Goal: Information Seeking & Learning: Learn about a topic

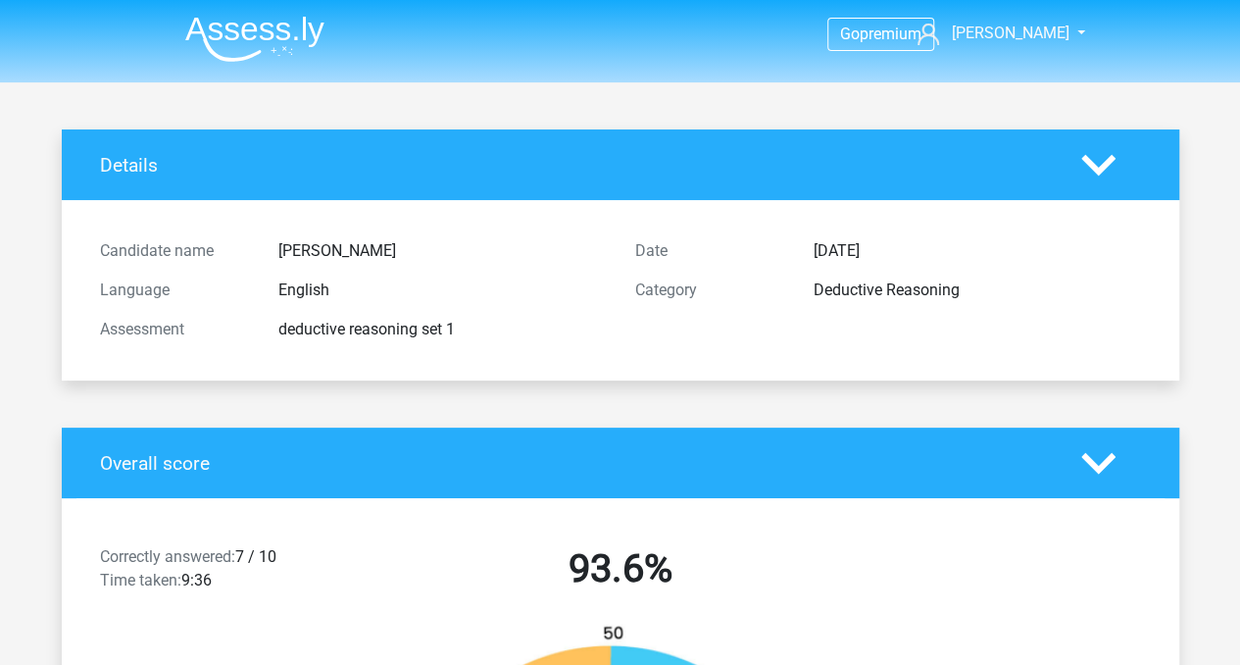
click at [279, 21] on img at bounding box center [254, 39] width 139 height 46
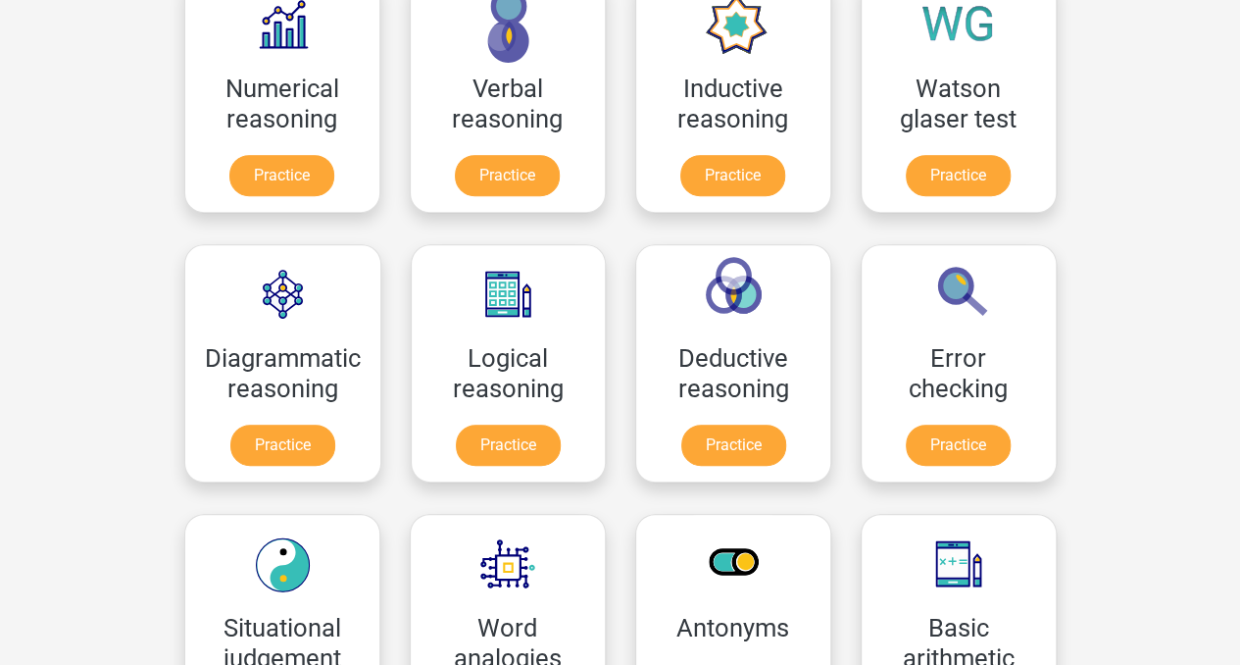
scroll to position [314, 0]
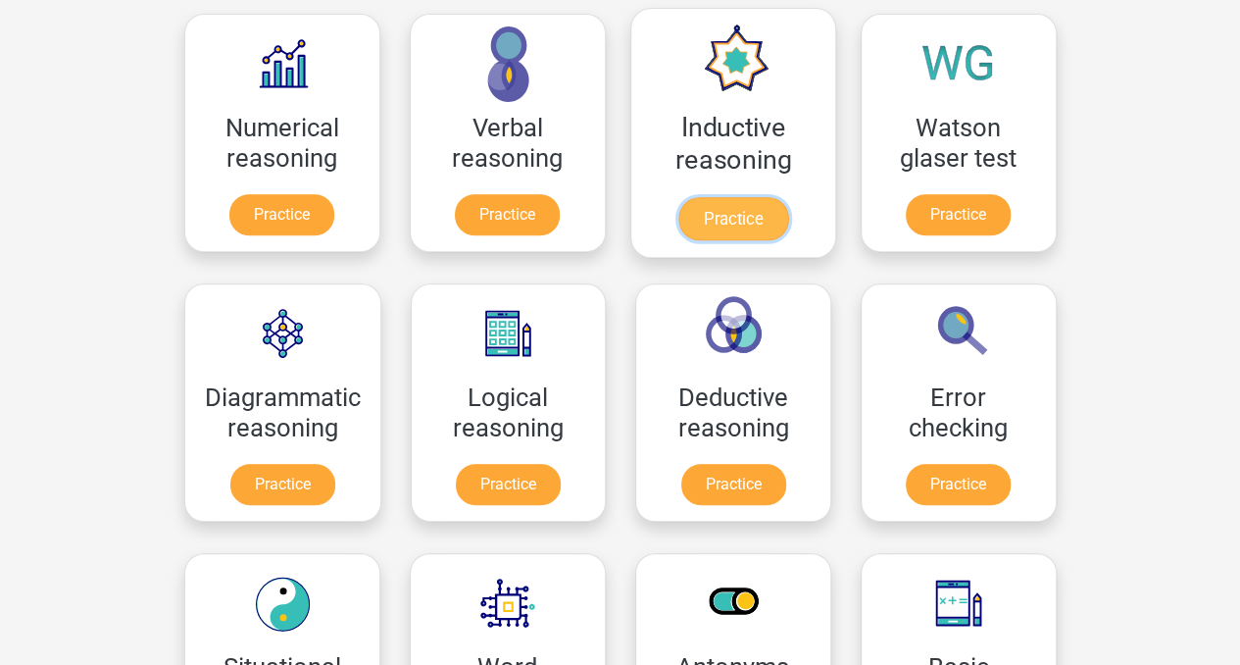
click at [718, 212] on link "Practice" at bounding box center [733, 218] width 110 height 43
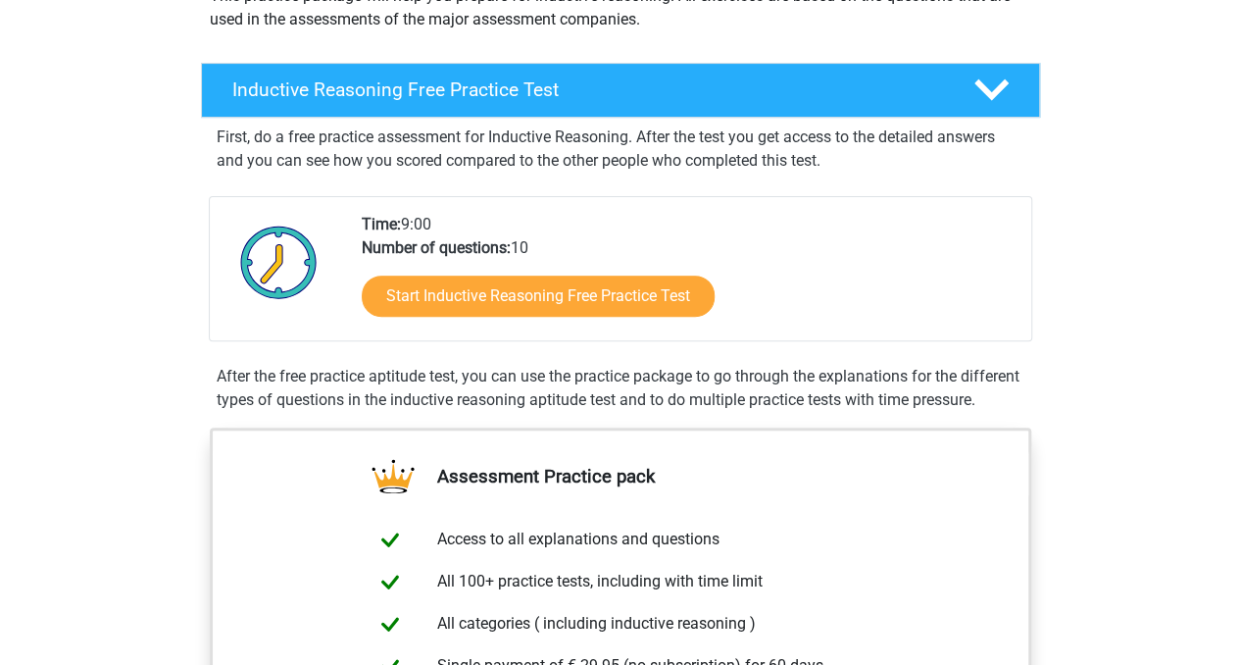
scroll to position [266, 0]
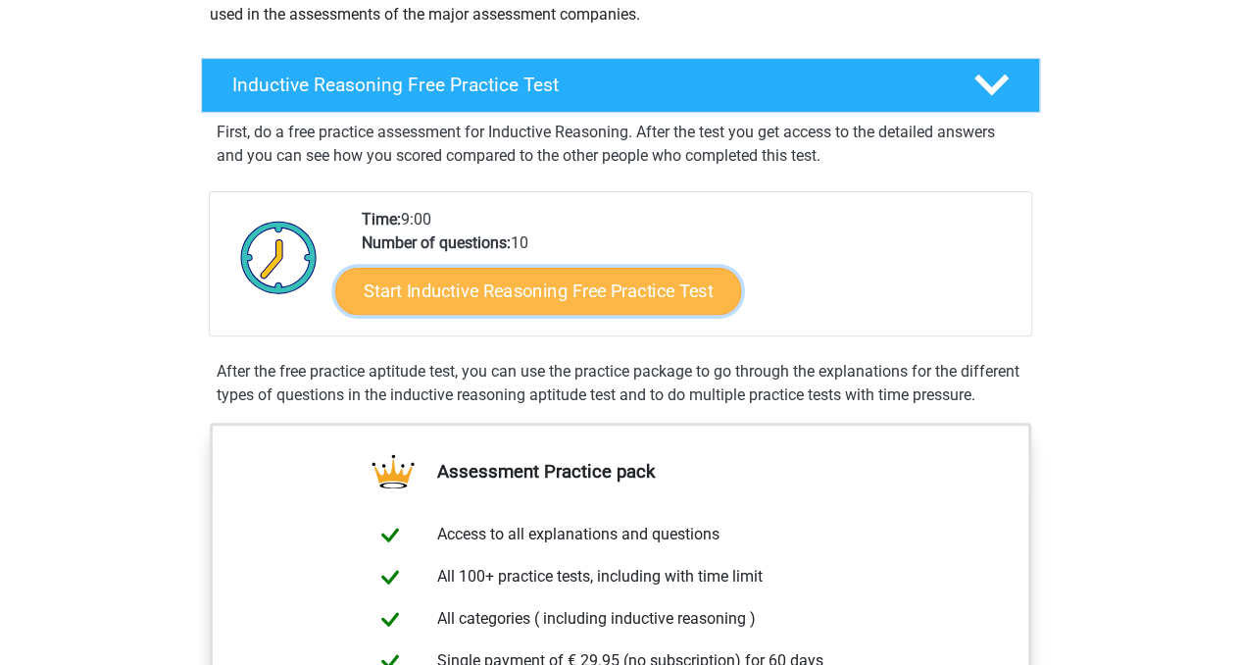
click at [651, 275] on link "Start Inductive Reasoning Free Practice Test" at bounding box center [538, 290] width 406 height 47
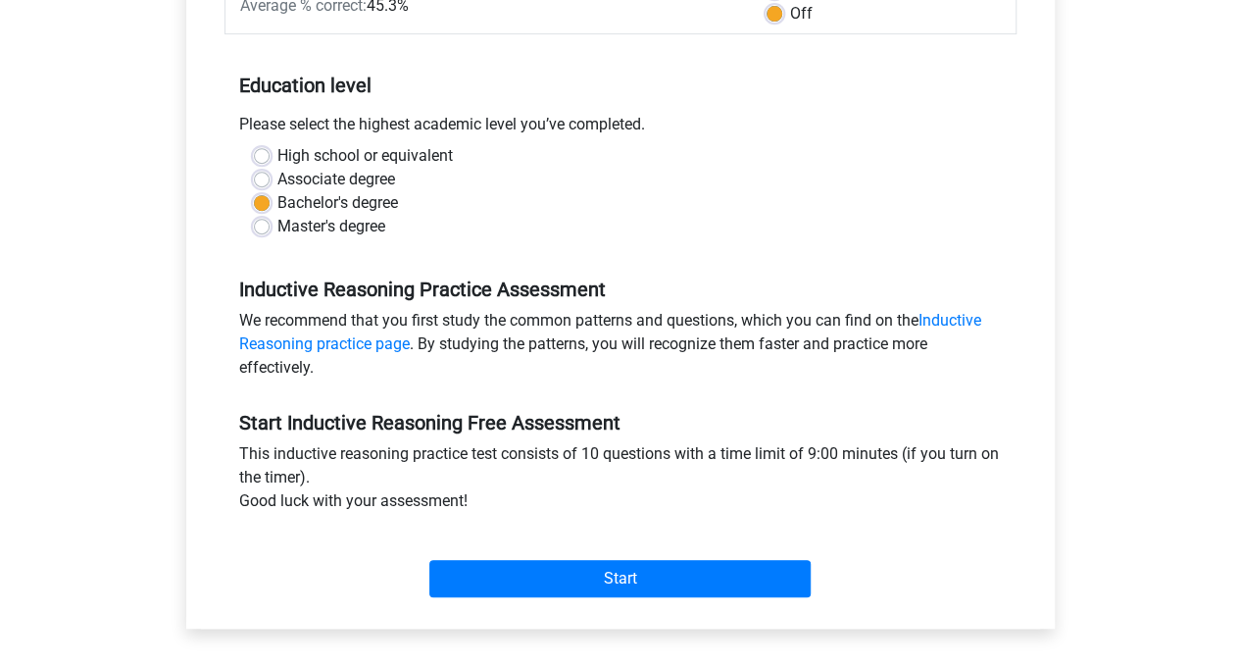
scroll to position [346, 0]
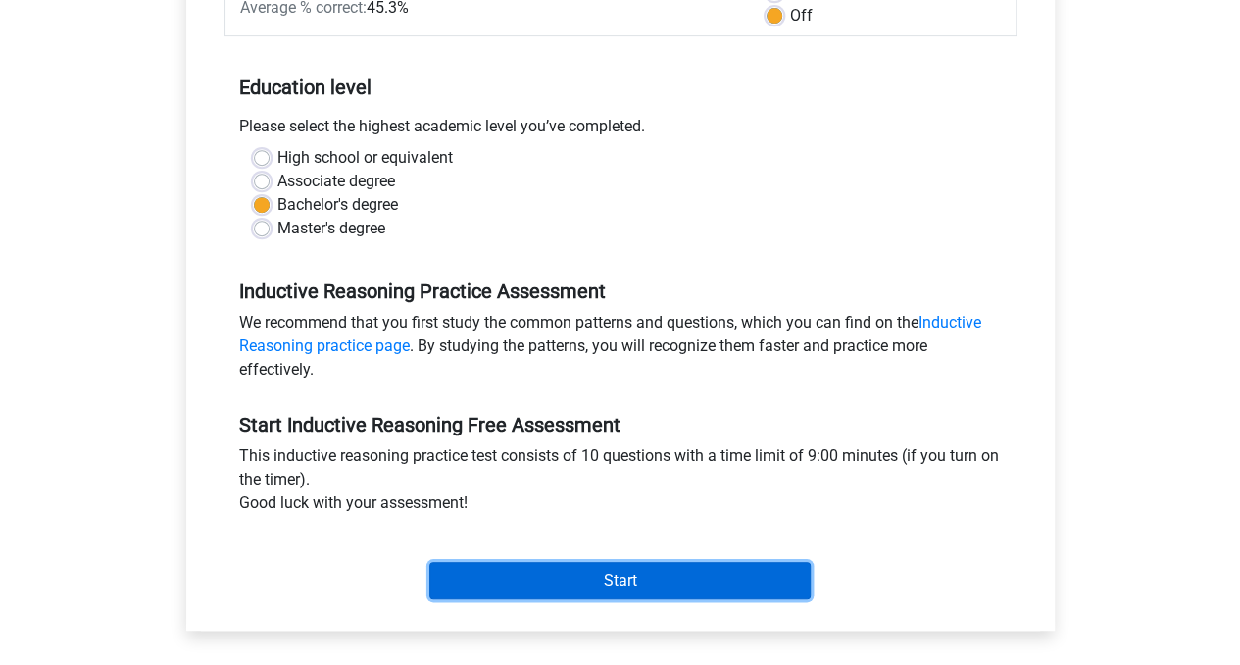
click at [702, 579] on input "Start" at bounding box center [619, 580] width 381 height 37
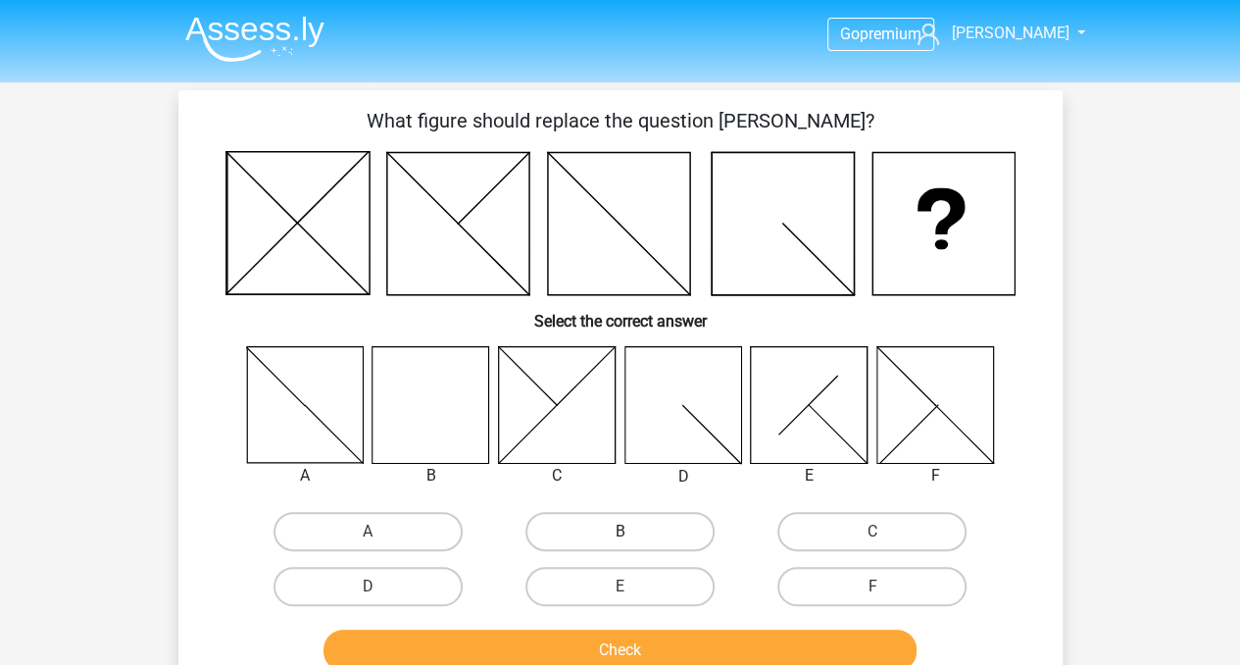
click at [586, 534] on label "B" at bounding box center [620, 531] width 189 height 39
click at [620, 534] on input "B" at bounding box center [626, 537] width 13 height 13
radio input "true"
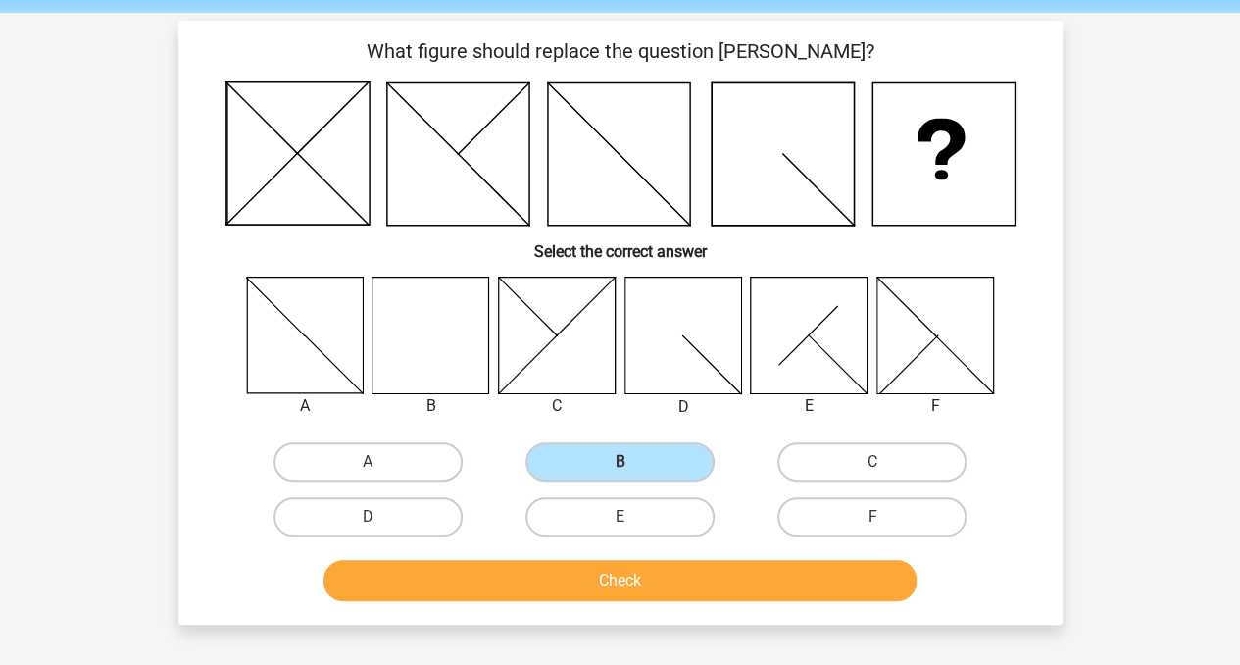
scroll to position [73, 0]
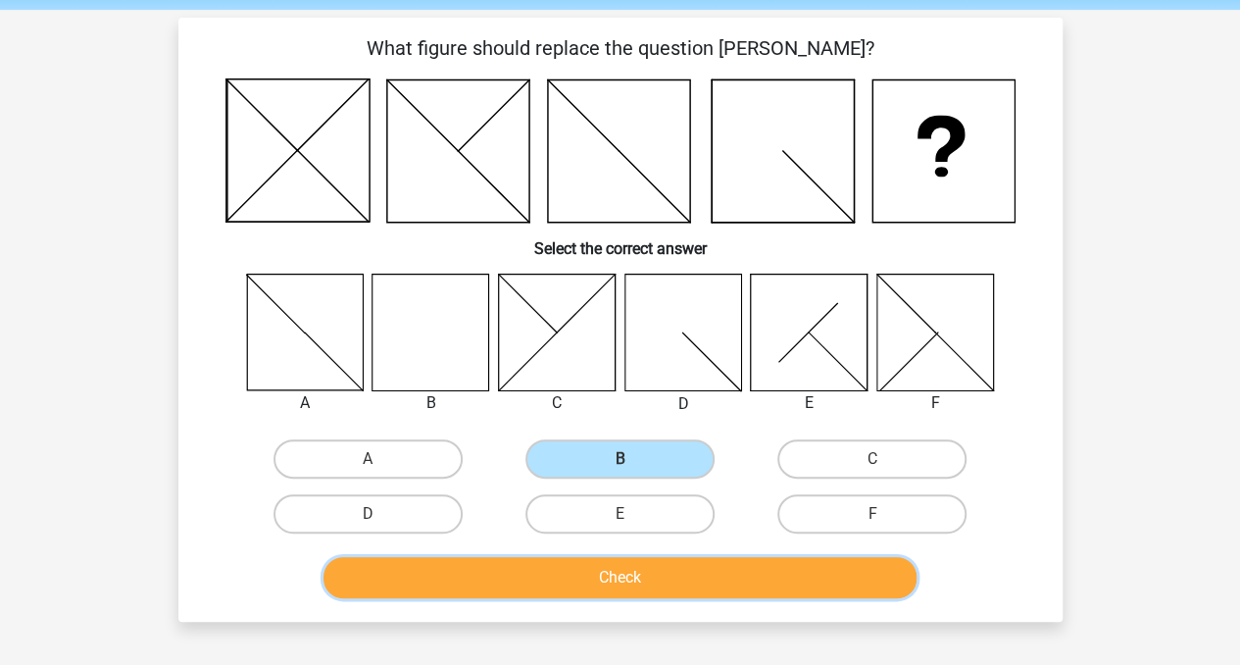
click at [729, 581] on button "Check" at bounding box center [620, 577] width 593 height 41
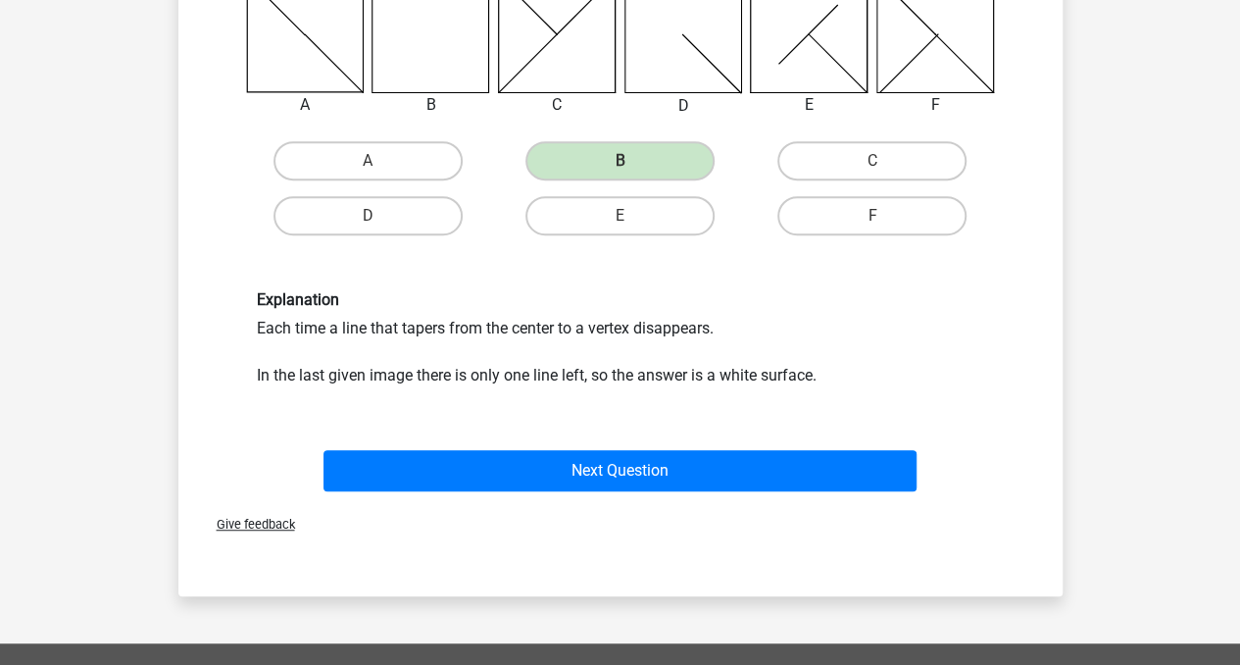
scroll to position [437, 0]
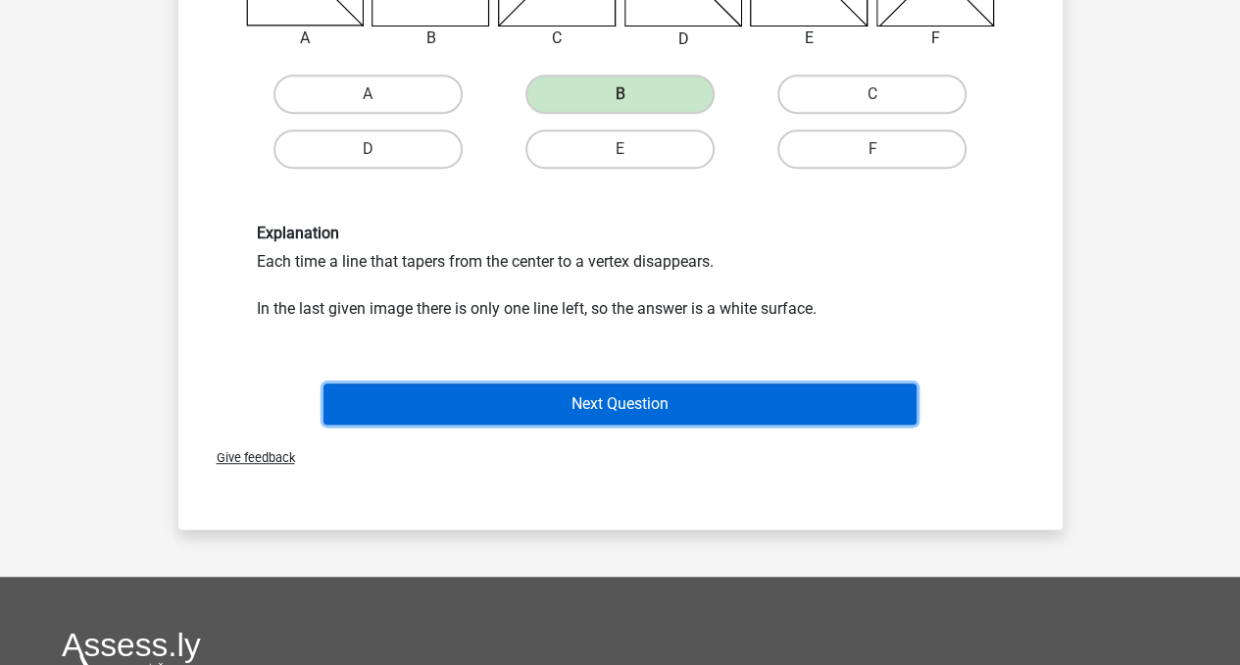
click at [718, 393] on button "Next Question" at bounding box center [620, 403] width 593 height 41
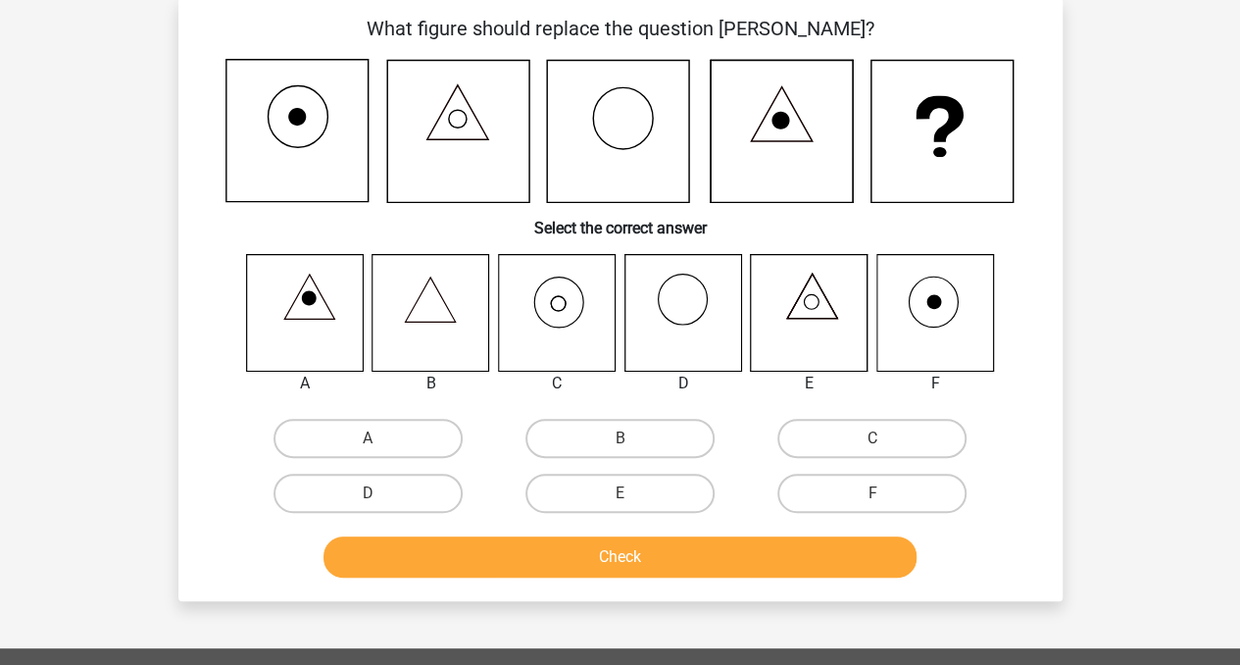
scroll to position [90, 0]
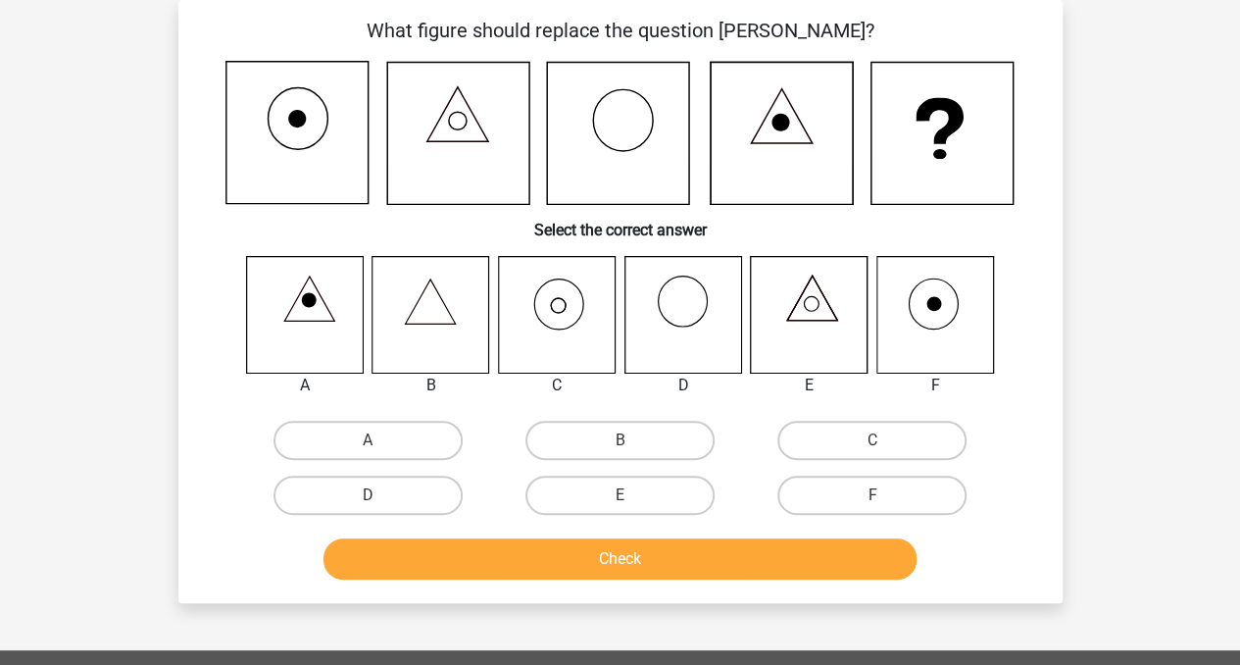
click at [876, 441] on input "C" at bounding box center [879, 446] width 13 height 13
radio input "true"
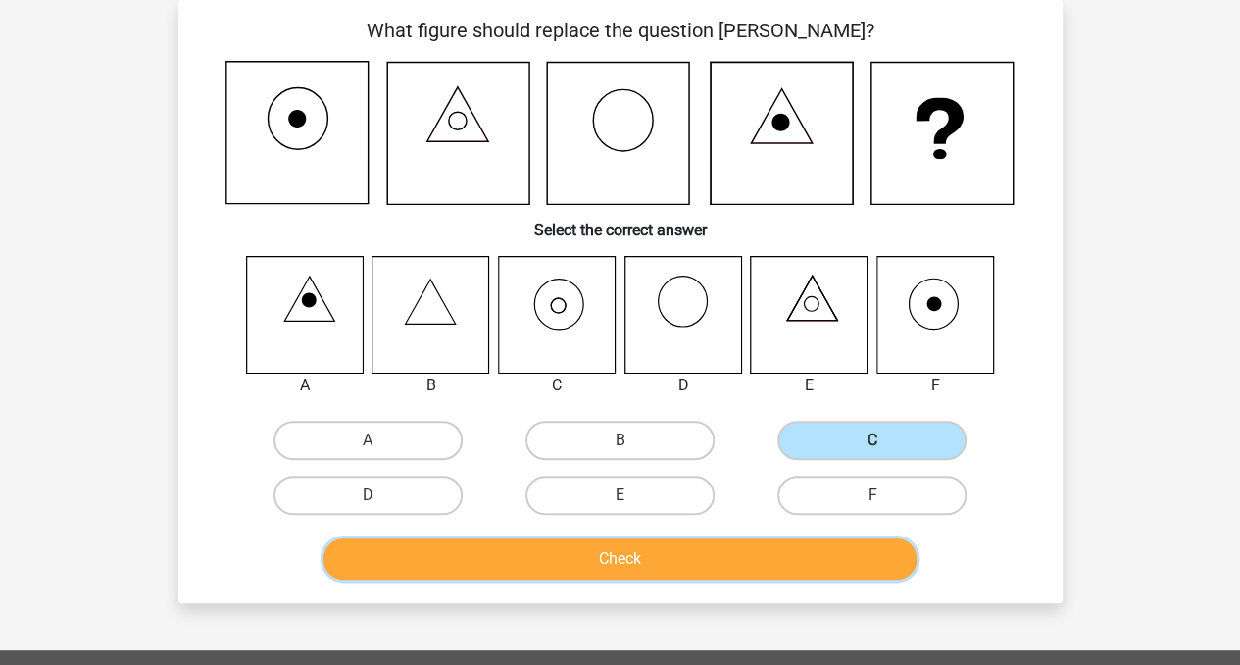
click at [737, 550] on button "Check" at bounding box center [620, 558] width 593 height 41
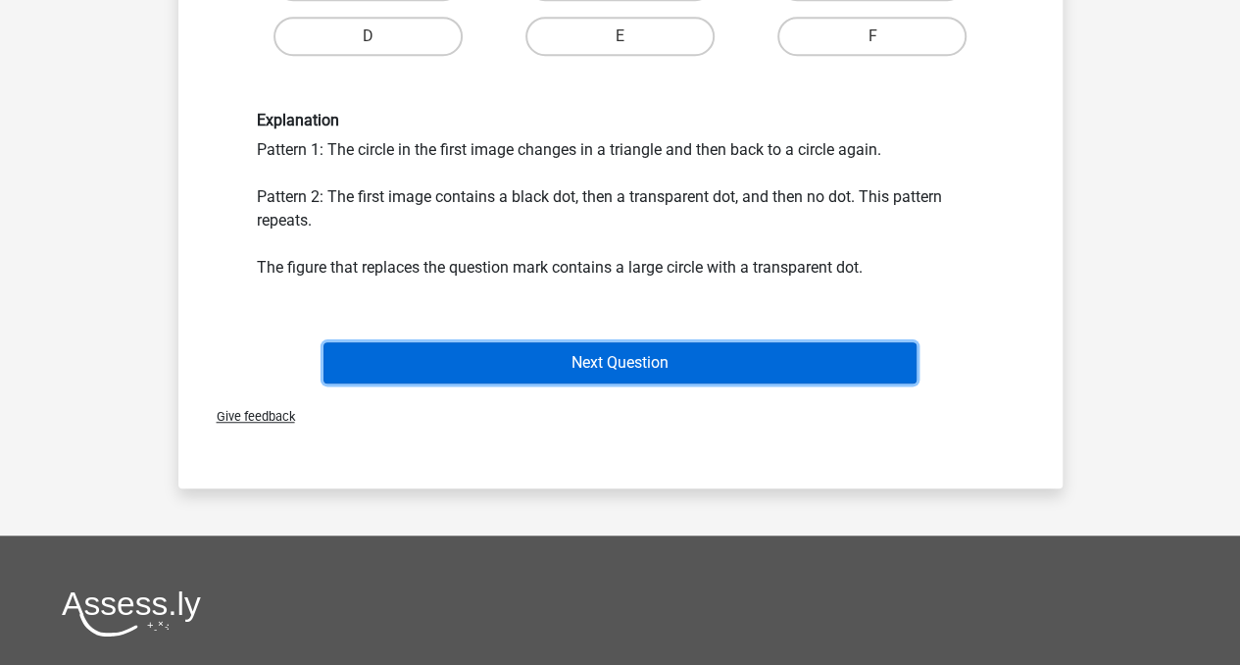
click at [826, 359] on button "Next Question" at bounding box center [620, 362] width 593 height 41
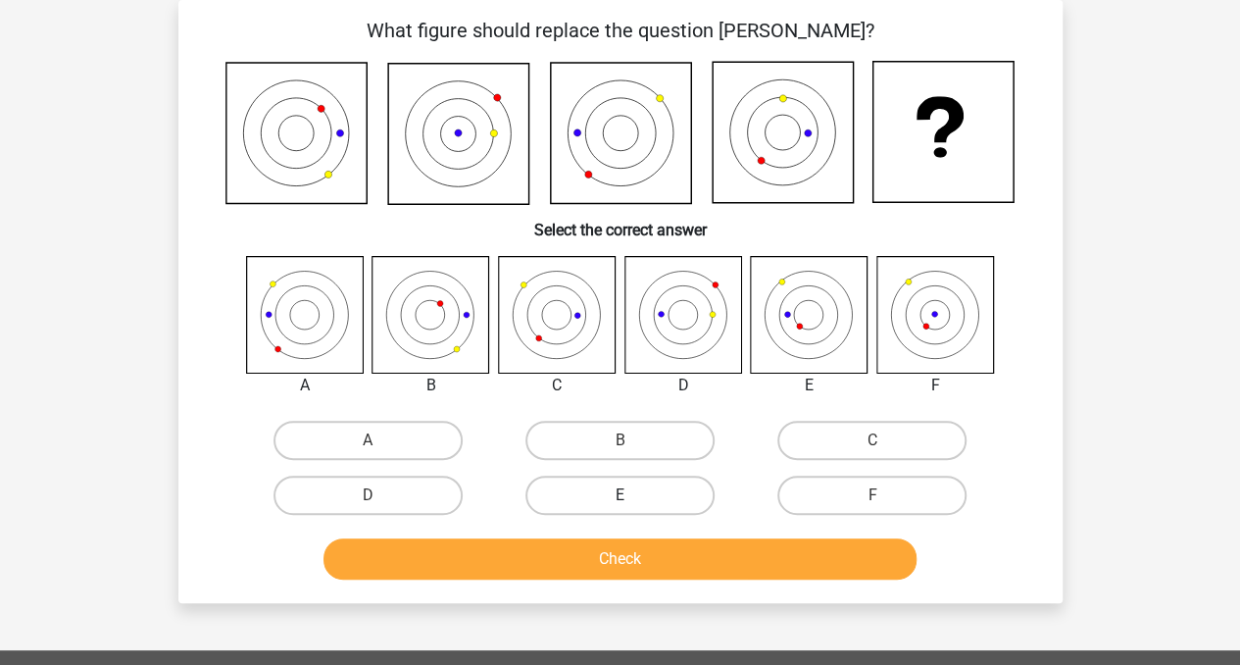
click at [620, 490] on label "E" at bounding box center [620, 495] width 189 height 39
click at [620, 495] on input "E" at bounding box center [626, 501] width 13 height 13
radio input "true"
click at [663, 530] on div "Check" at bounding box center [621, 555] width 822 height 65
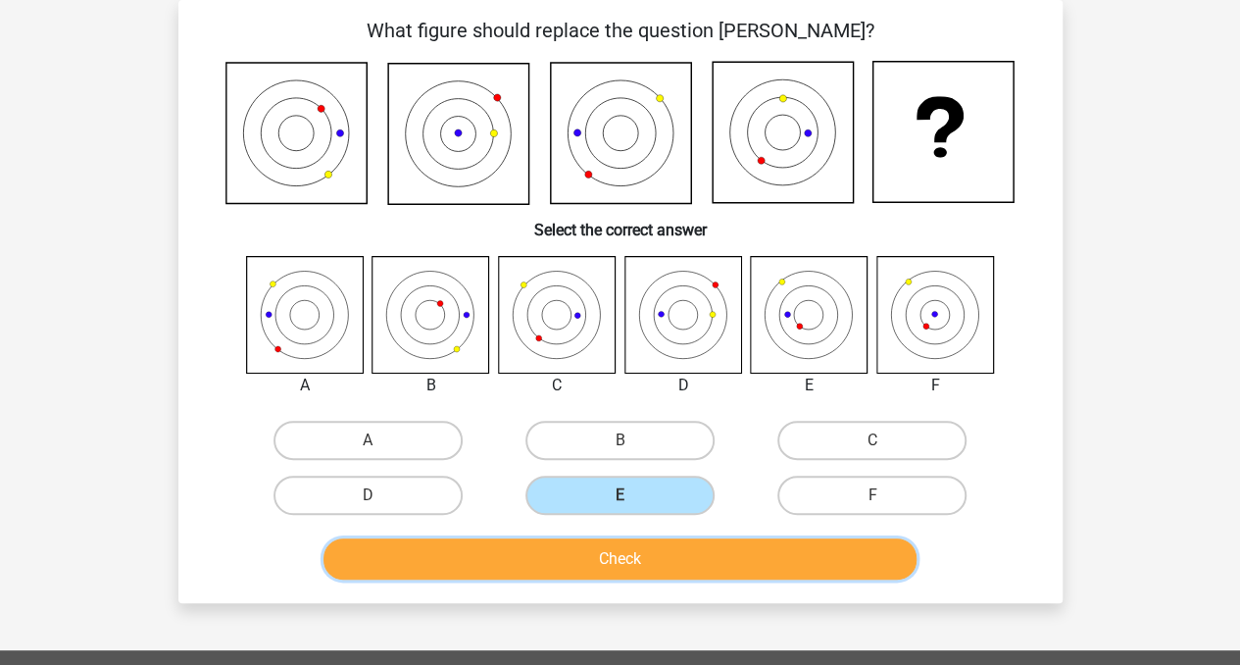
click at [661, 554] on button "Check" at bounding box center [620, 558] width 593 height 41
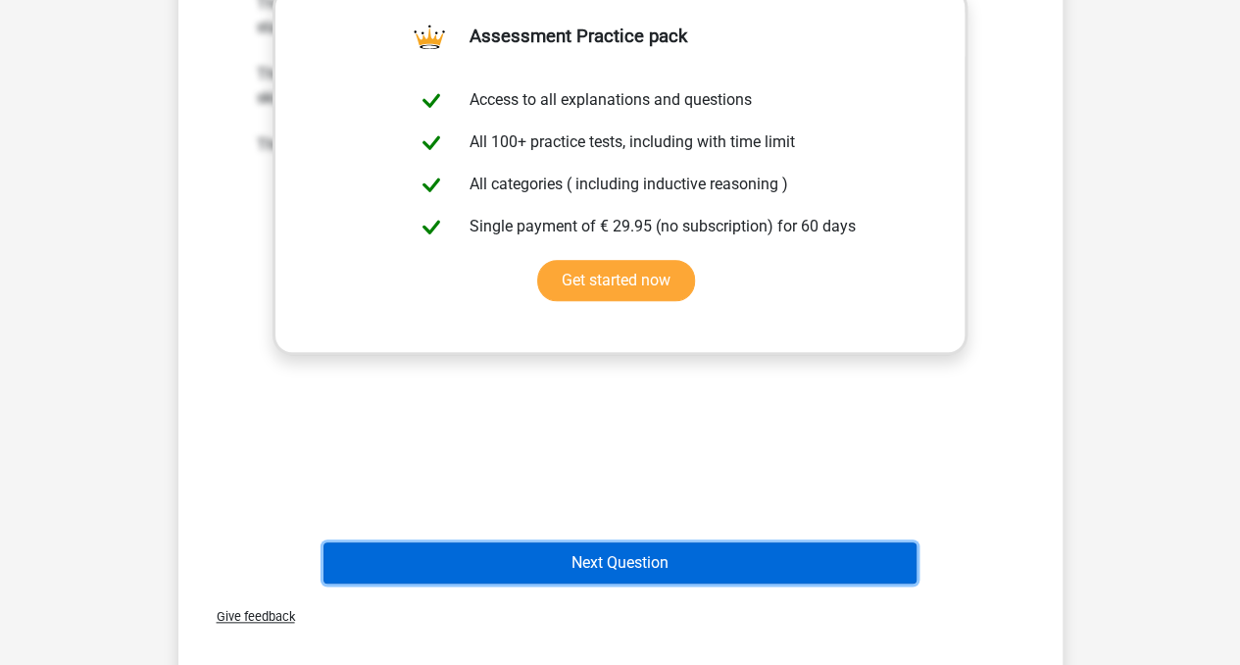
click at [754, 560] on button "Next Question" at bounding box center [620, 562] width 593 height 41
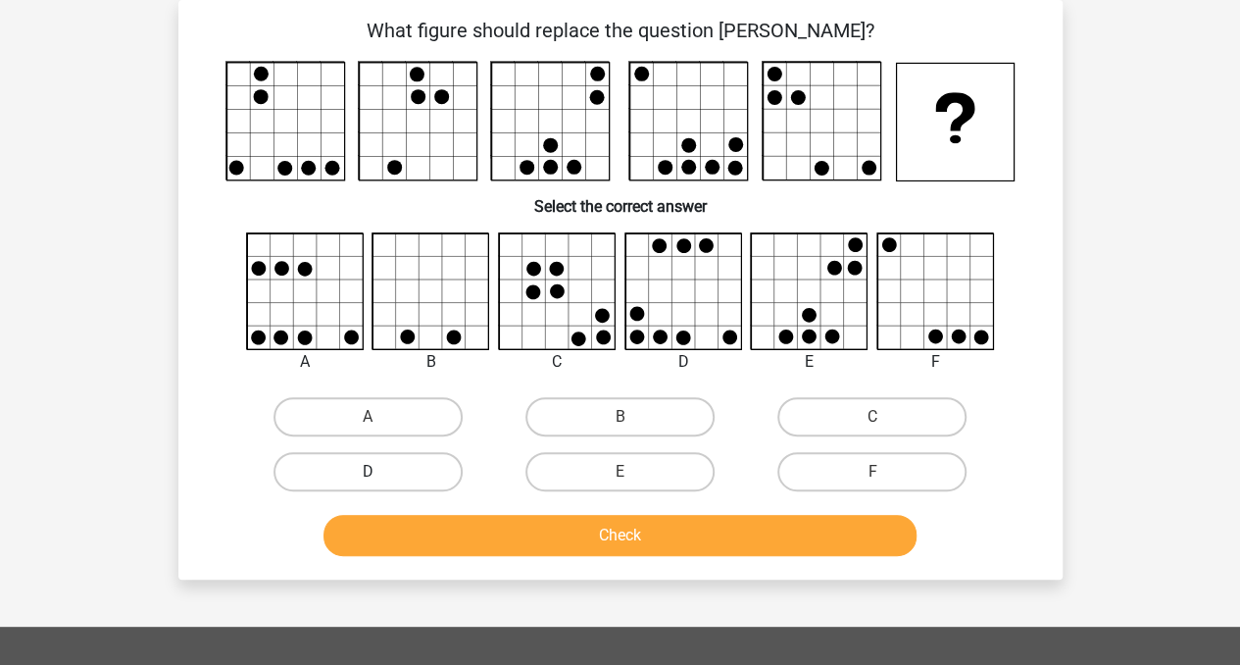
click at [443, 456] on label "D" at bounding box center [368, 471] width 189 height 39
click at [380, 472] on input "D" at bounding box center [374, 478] width 13 height 13
radio input "true"
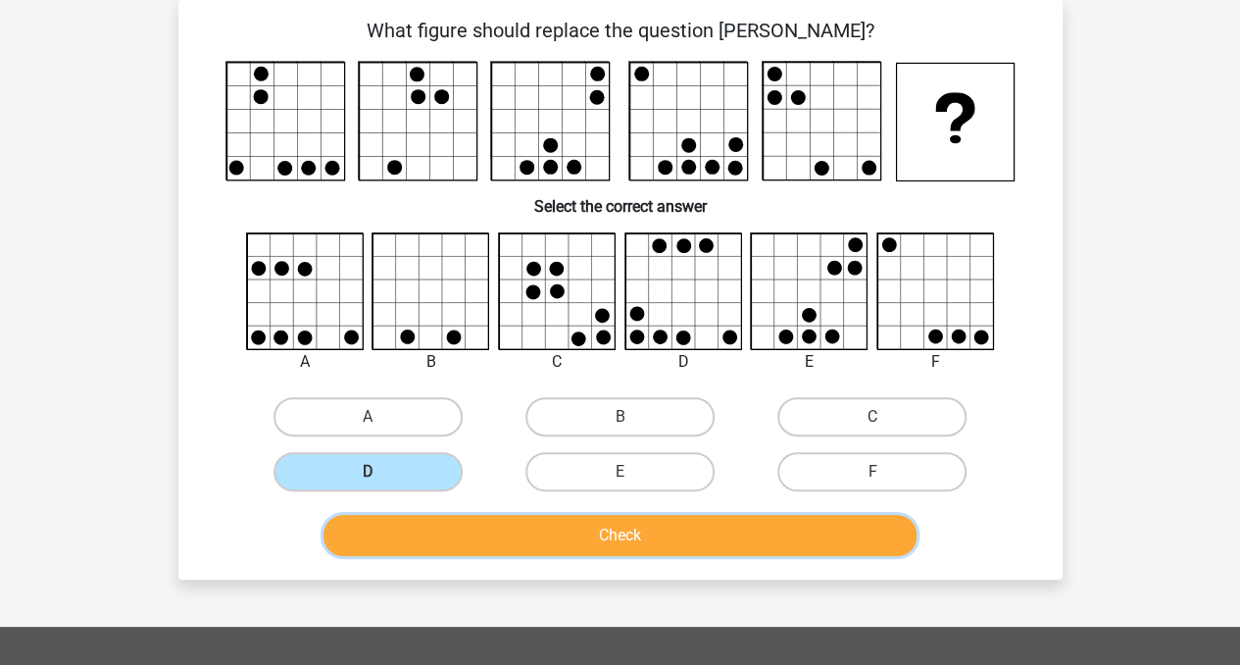
click at [459, 520] on button "Check" at bounding box center [620, 535] width 593 height 41
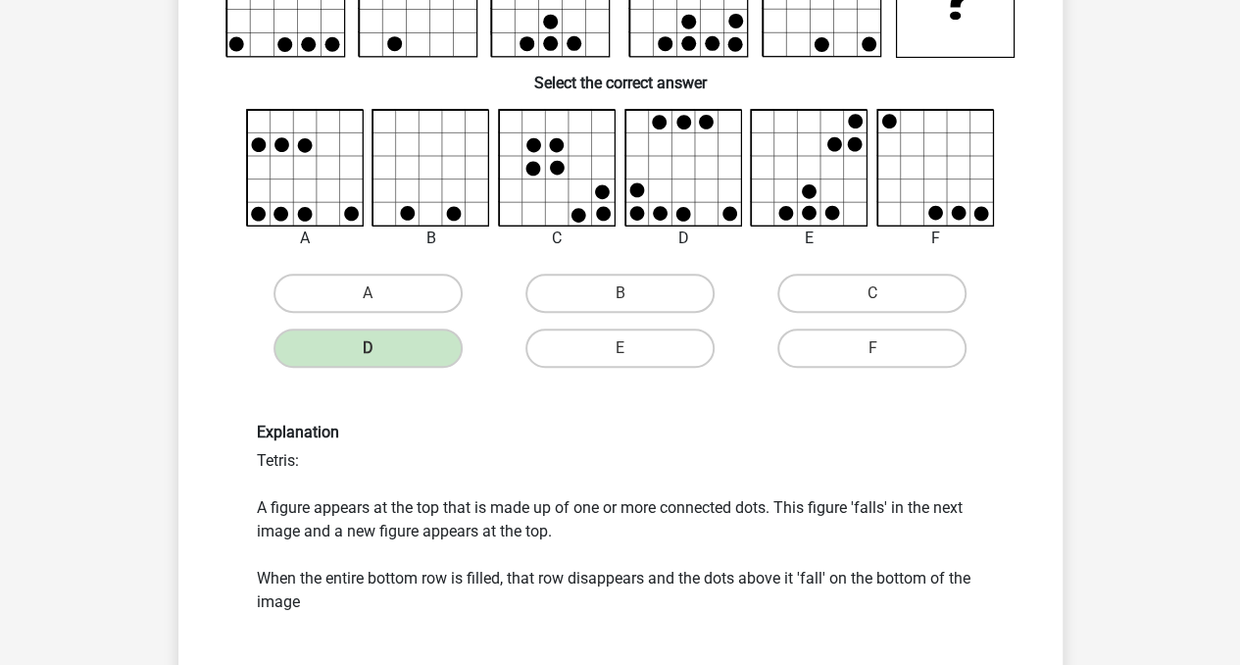
scroll to position [376, 0]
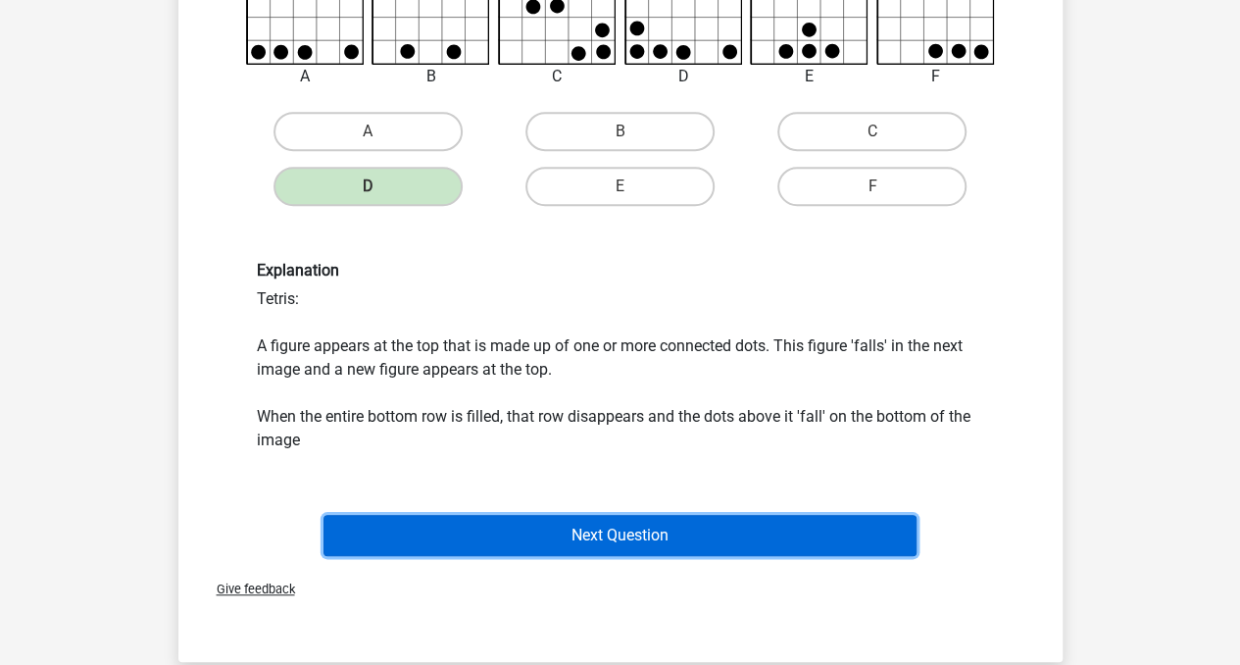
click at [755, 519] on button "Next Question" at bounding box center [620, 535] width 593 height 41
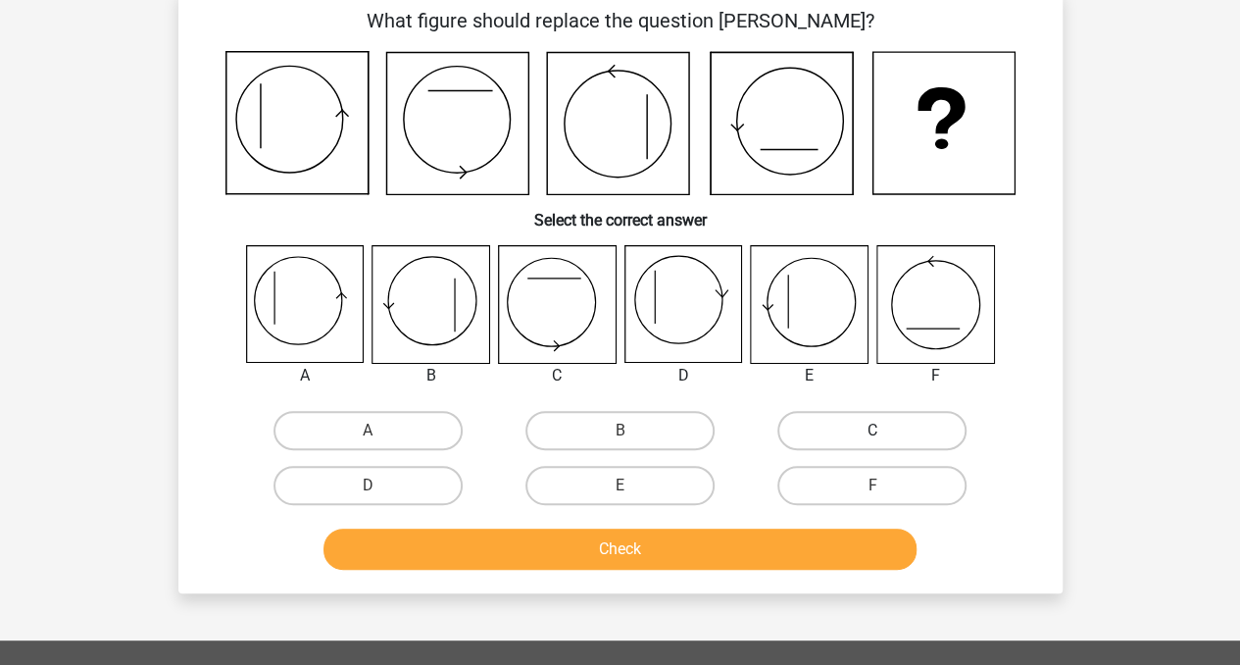
scroll to position [90, 0]
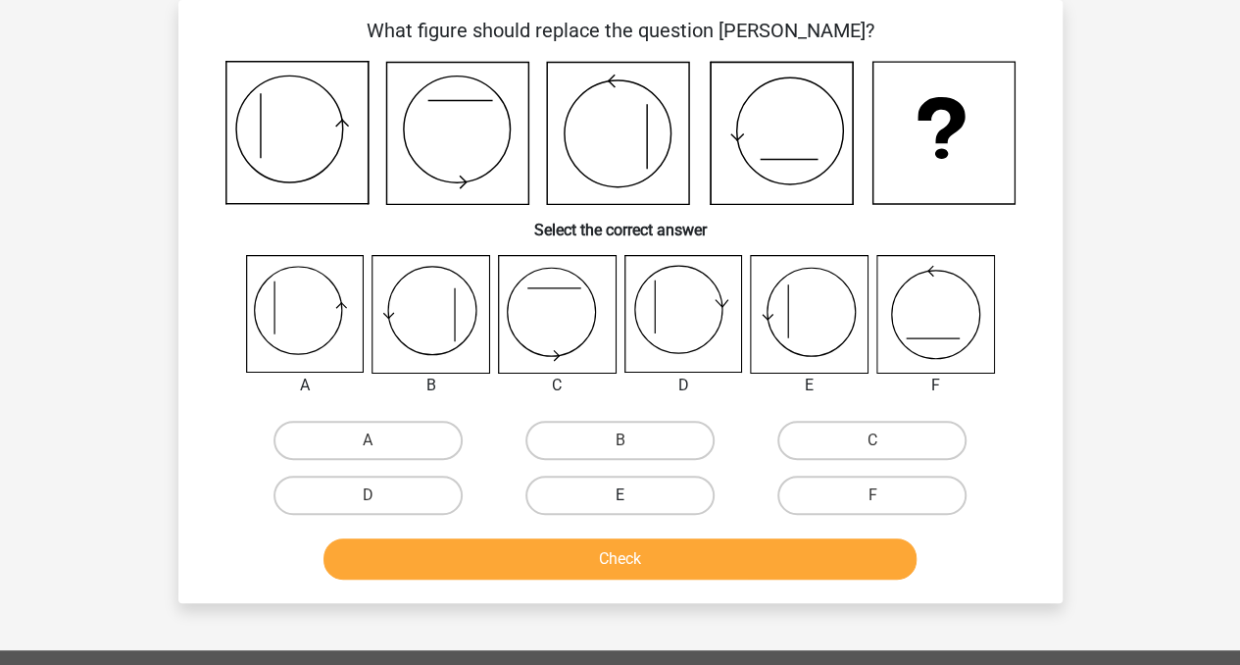
click at [617, 504] on label "E" at bounding box center [620, 495] width 189 height 39
click at [620, 504] on input "E" at bounding box center [626, 501] width 13 height 13
radio input "true"
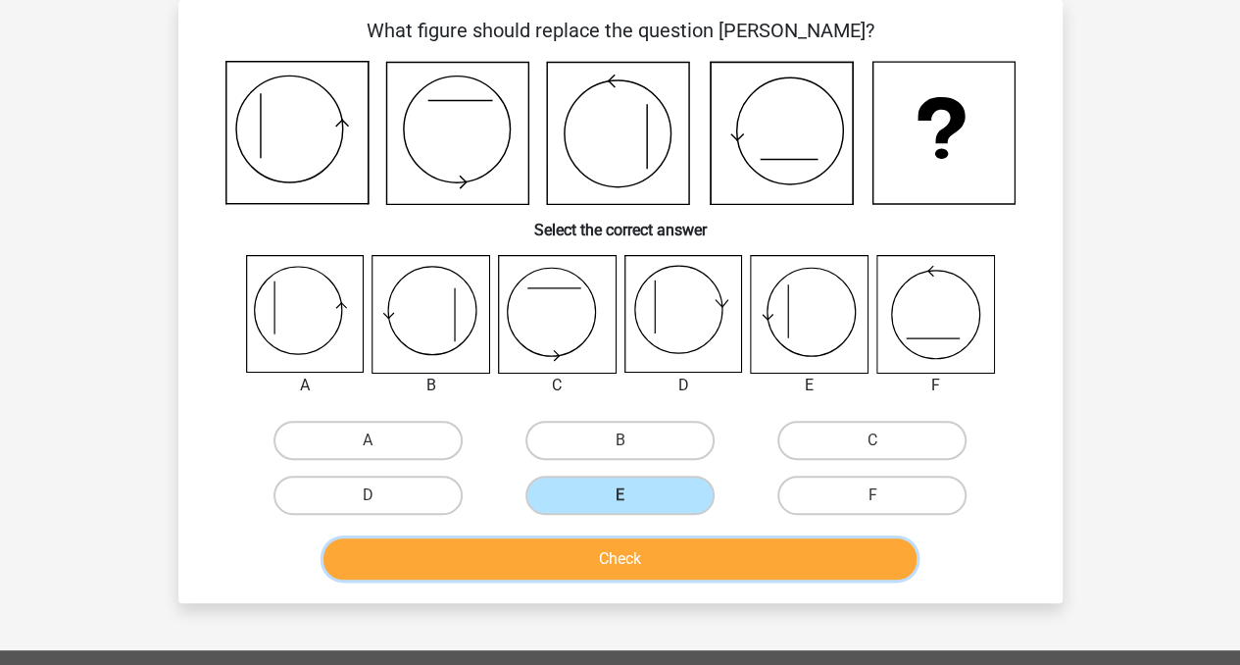
click at [603, 558] on button "Check" at bounding box center [620, 558] width 593 height 41
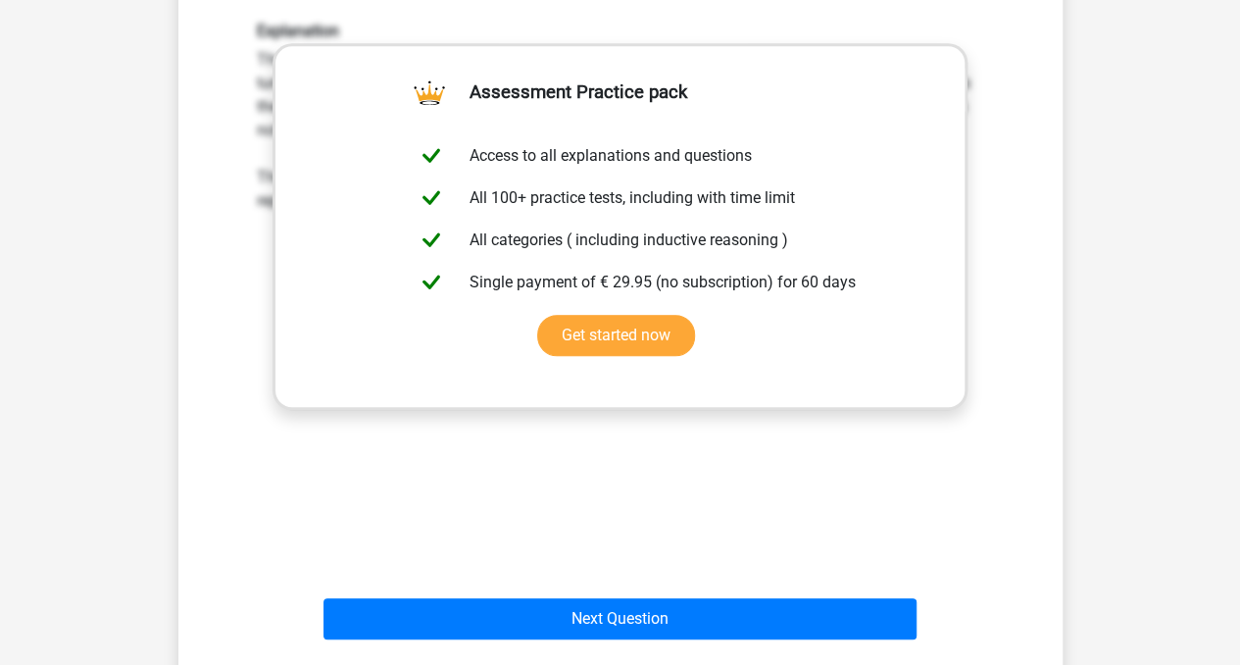
scroll to position [692, 0]
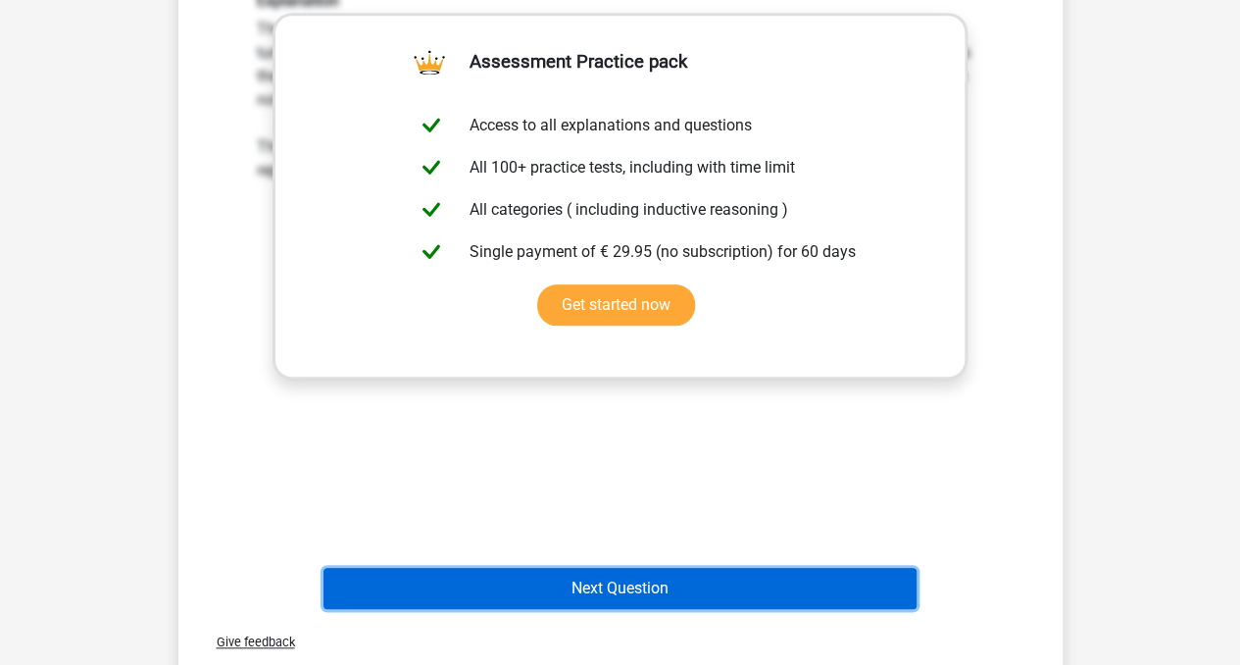
click at [691, 590] on button "Next Question" at bounding box center [620, 588] width 593 height 41
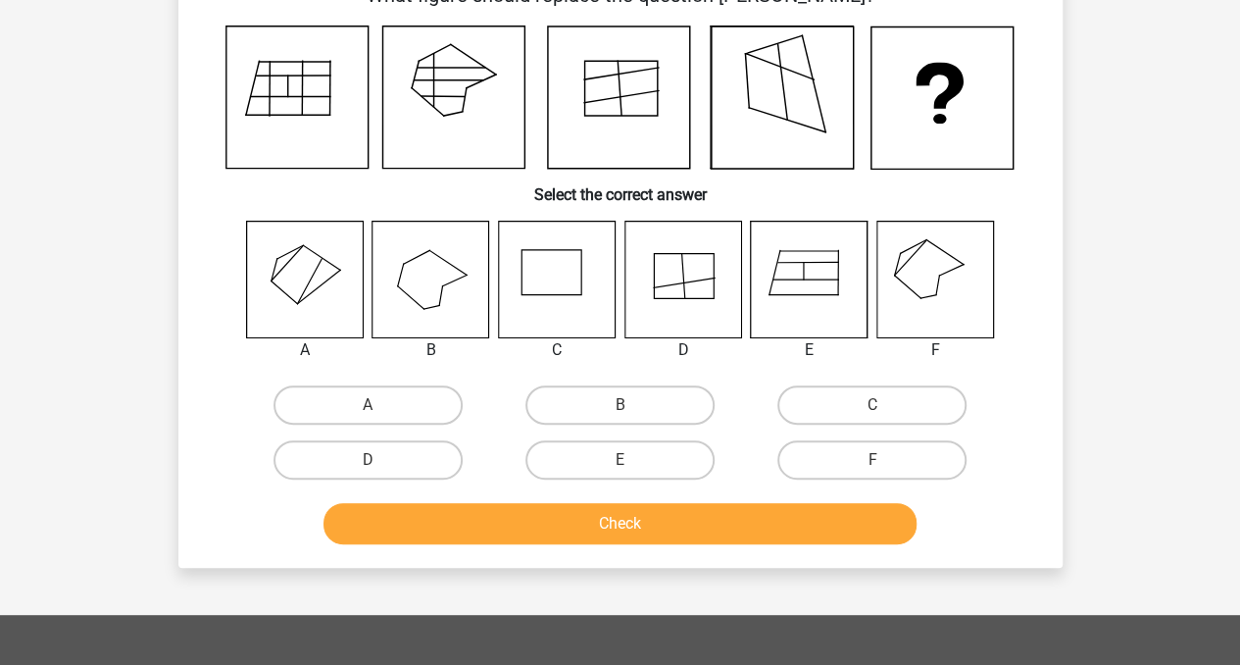
scroll to position [90, 0]
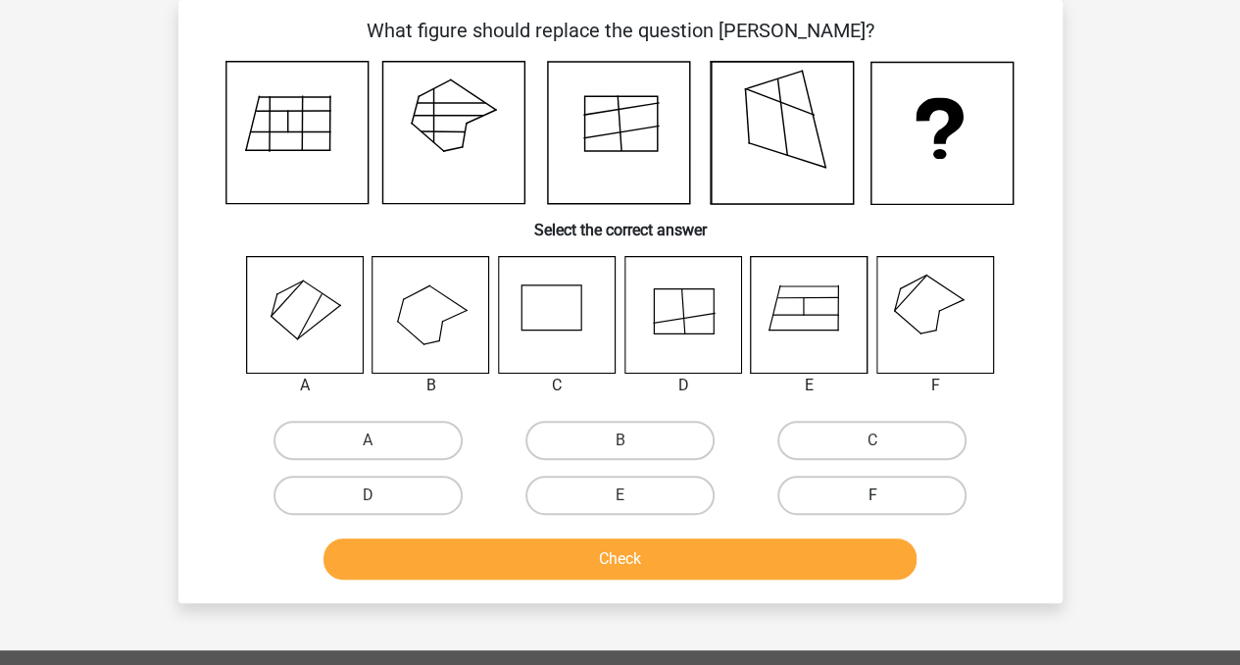
click at [851, 496] on label "F" at bounding box center [872, 495] width 189 height 39
click at [873, 496] on input "F" at bounding box center [879, 501] width 13 height 13
radio input "true"
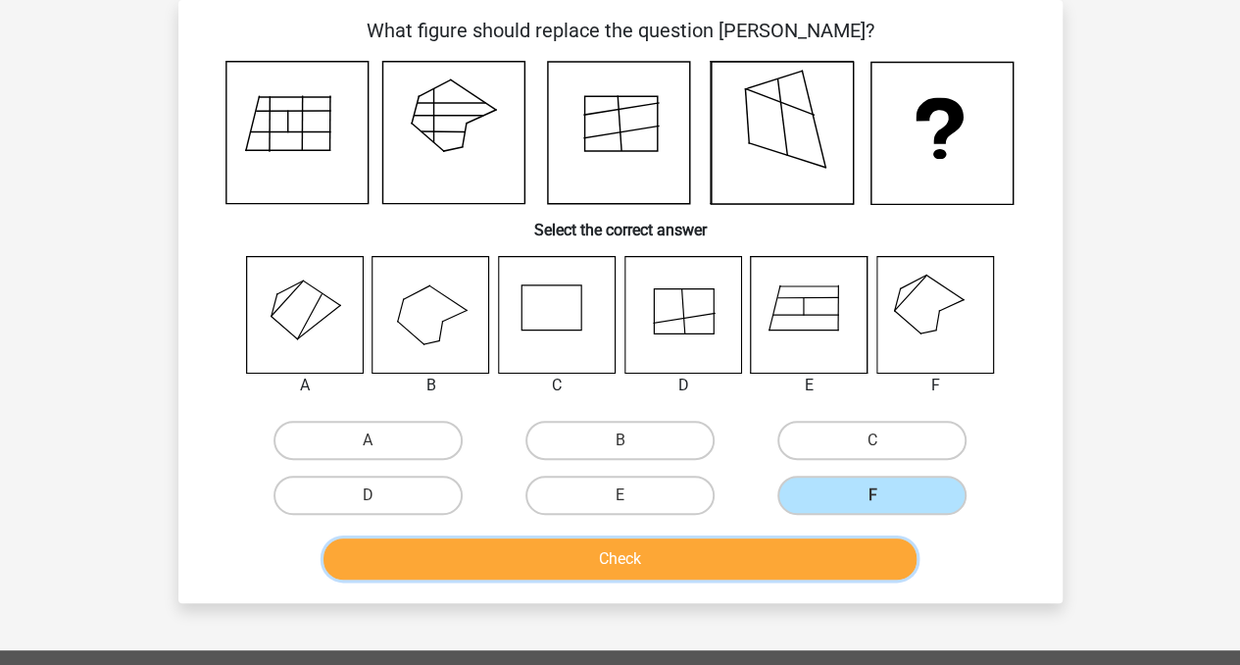
click at [769, 551] on button "Check" at bounding box center [620, 558] width 593 height 41
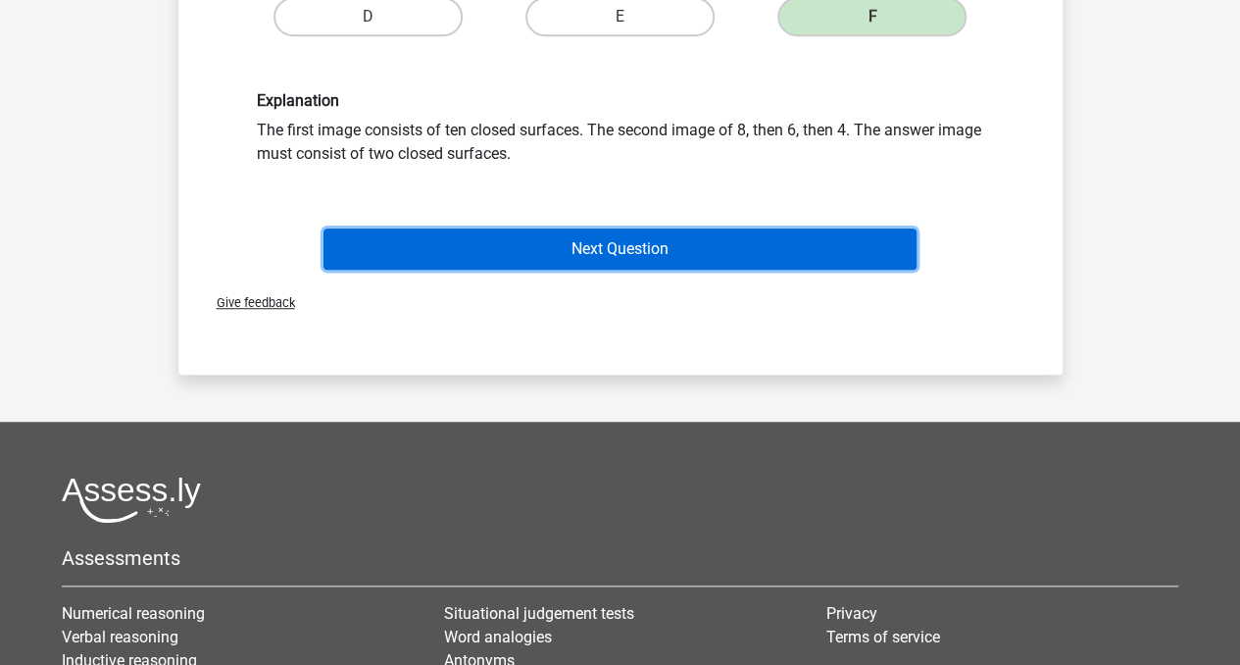
click at [854, 261] on button "Next Question" at bounding box center [620, 248] width 593 height 41
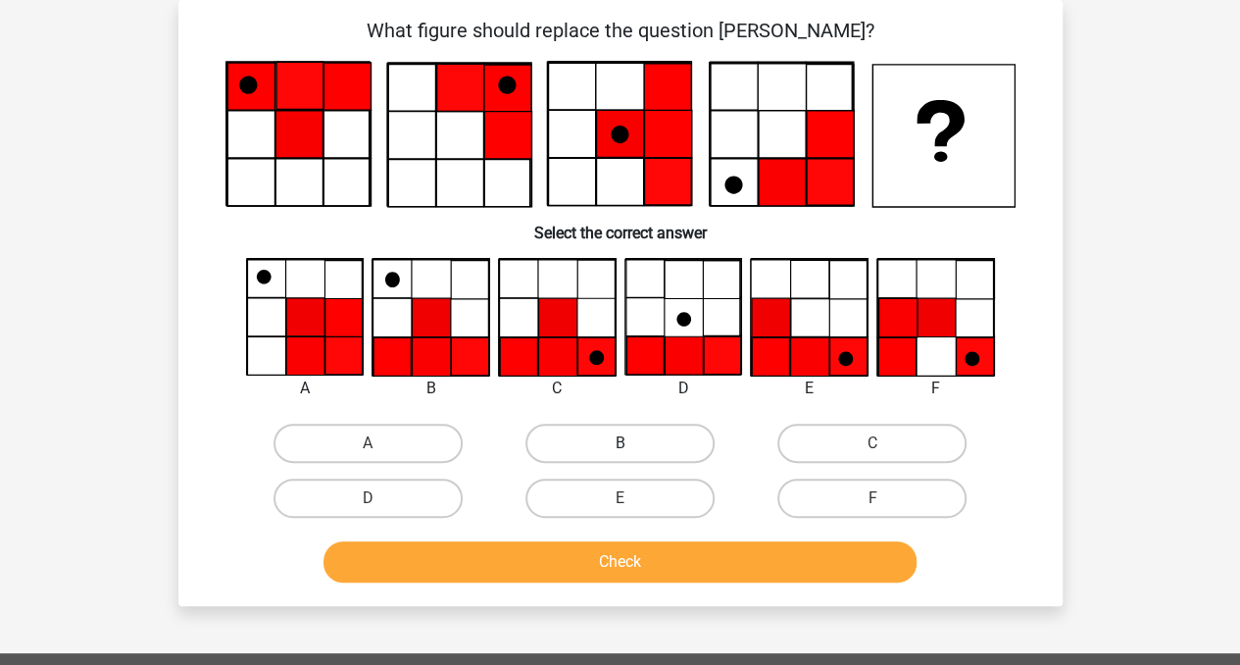
click at [596, 436] on label "B" at bounding box center [620, 443] width 189 height 39
click at [620, 443] on input "B" at bounding box center [626, 449] width 13 height 13
radio input "true"
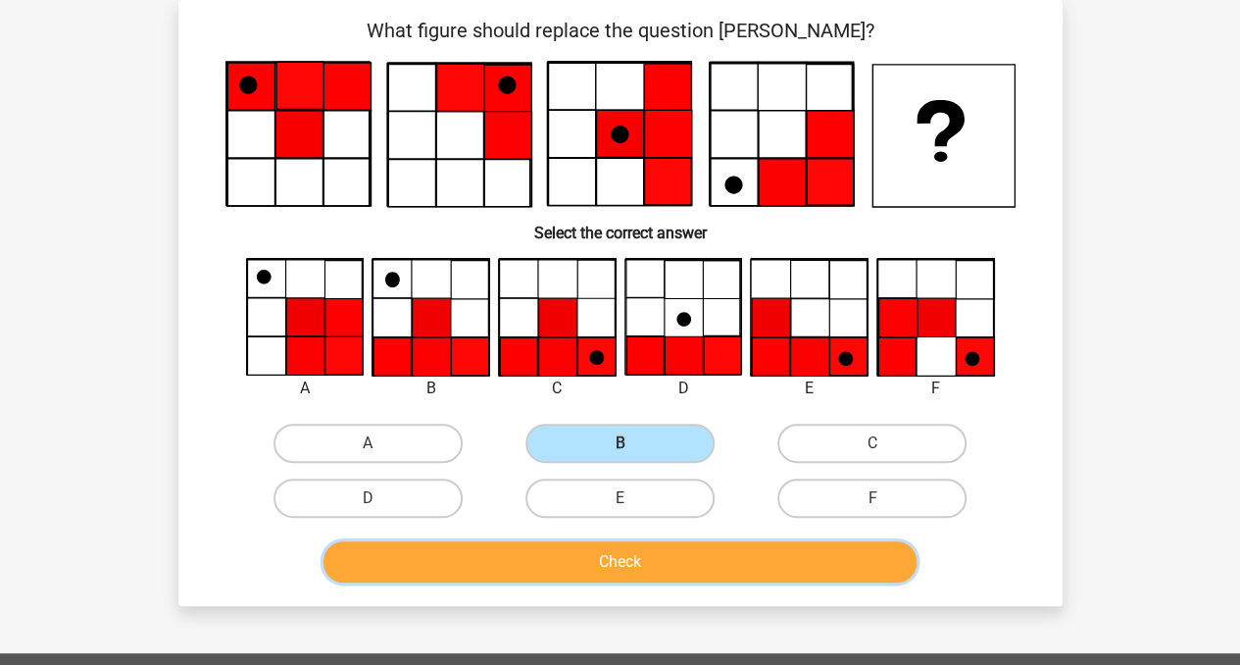
click at [578, 560] on button "Check" at bounding box center [620, 561] width 593 height 41
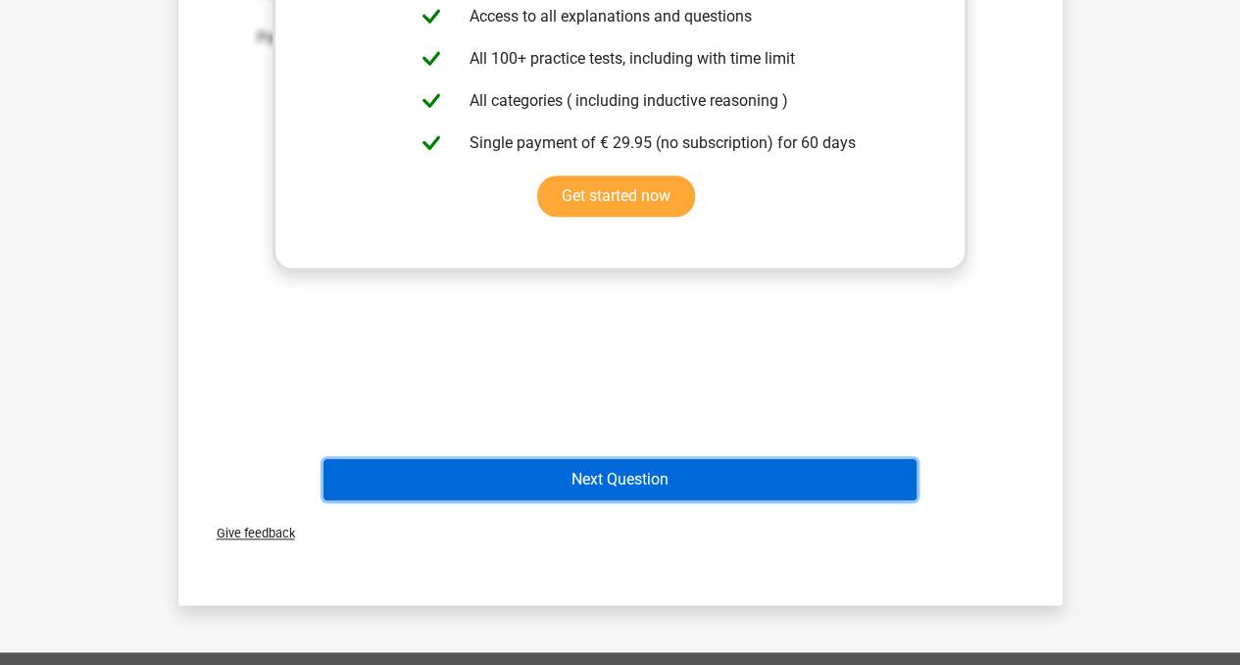
click at [886, 479] on button "Next Question" at bounding box center [620, 479] width 593 height 41
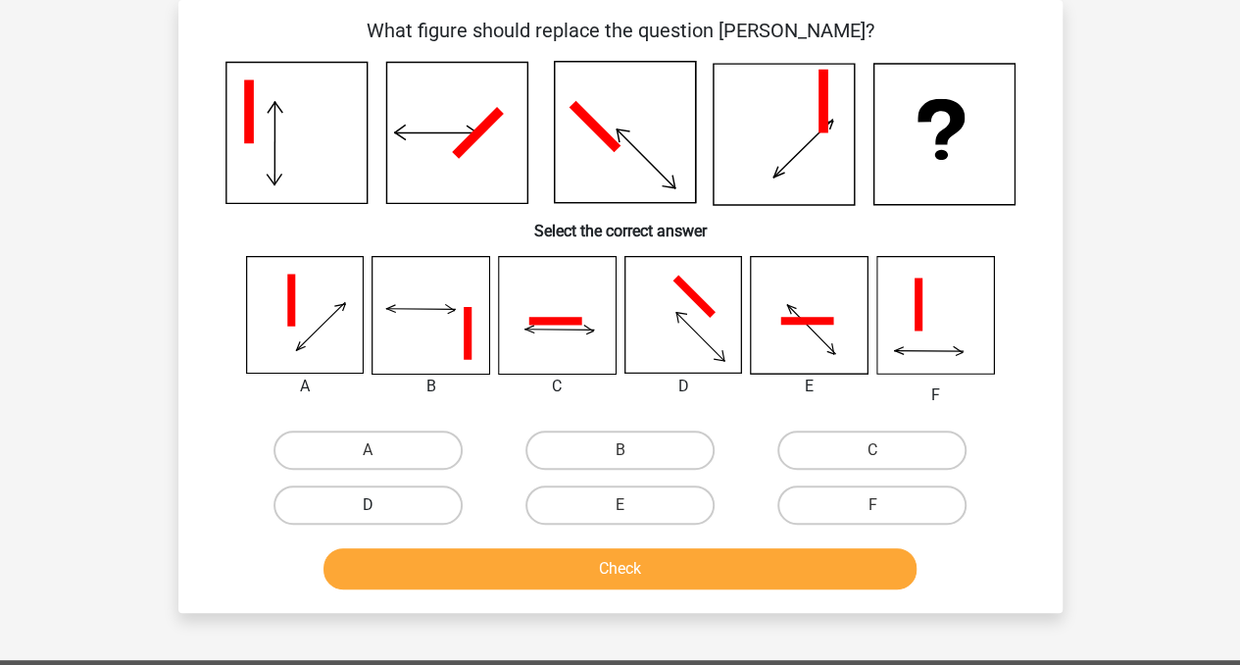
click at [439, 510] on label "D" at bounding box center [368, 504] width 189 height 39
click at [380, 510] on input "D" at bounding box center [374, 511] width 13 height 13
radio input "true"
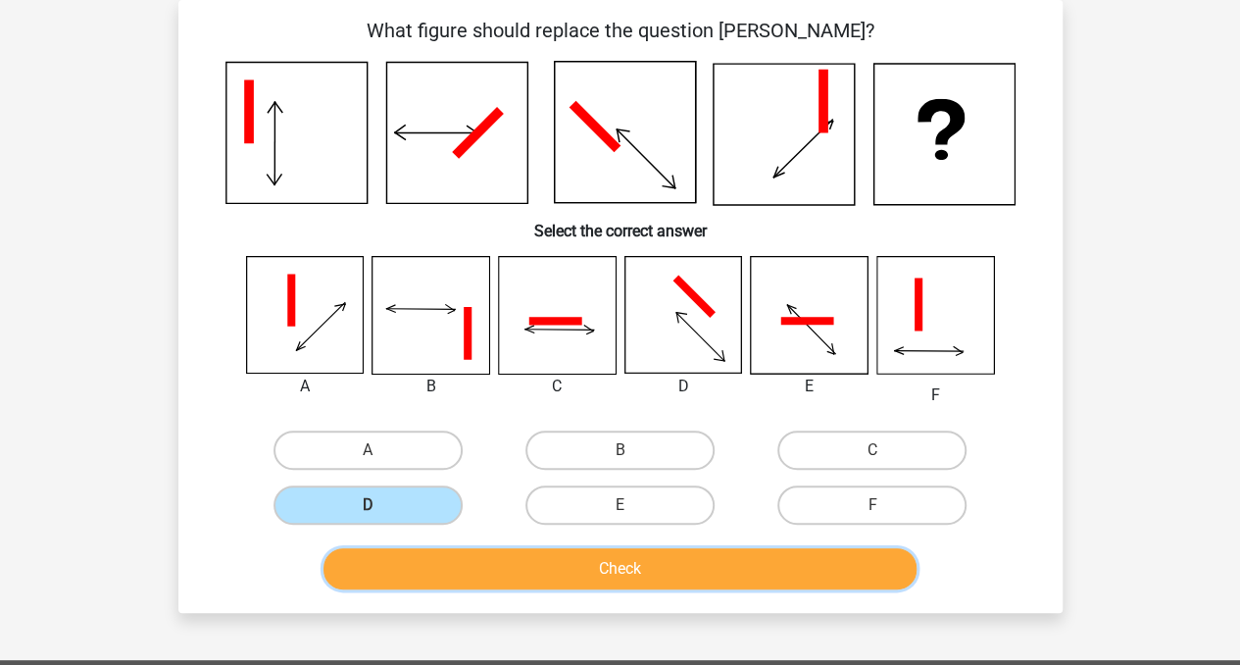
click at [477, 566] on button "Check" at bounding box center [620, 568] width 593 height 41
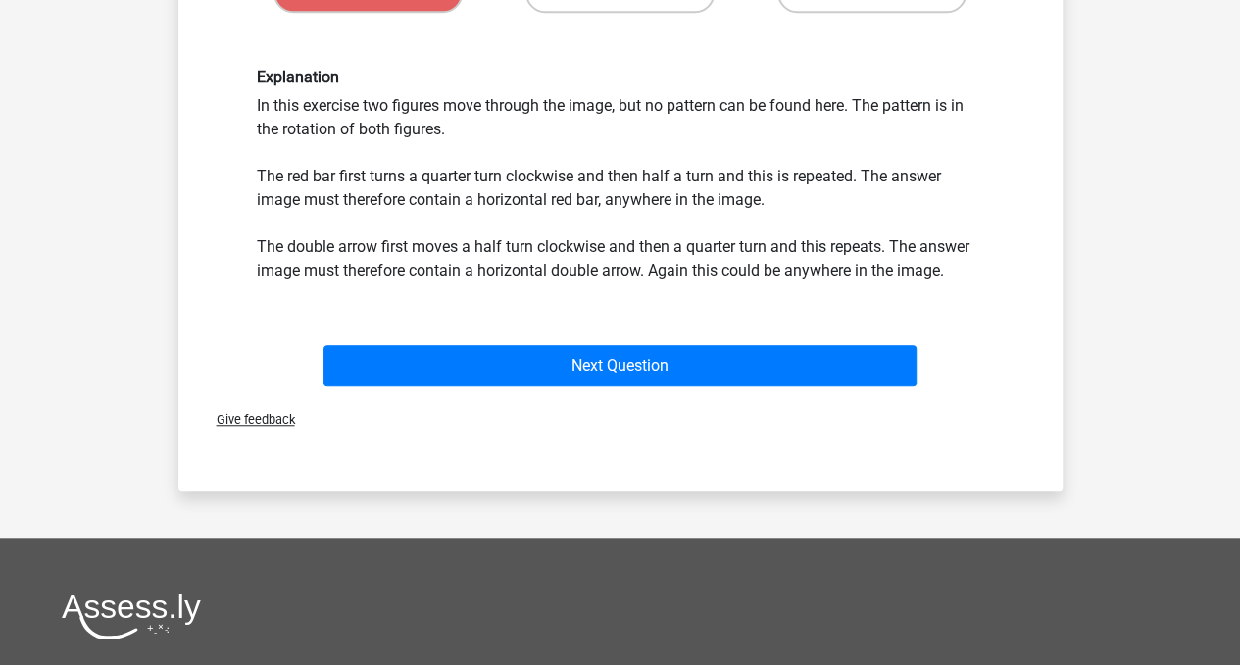
scroll to position [686, 0]
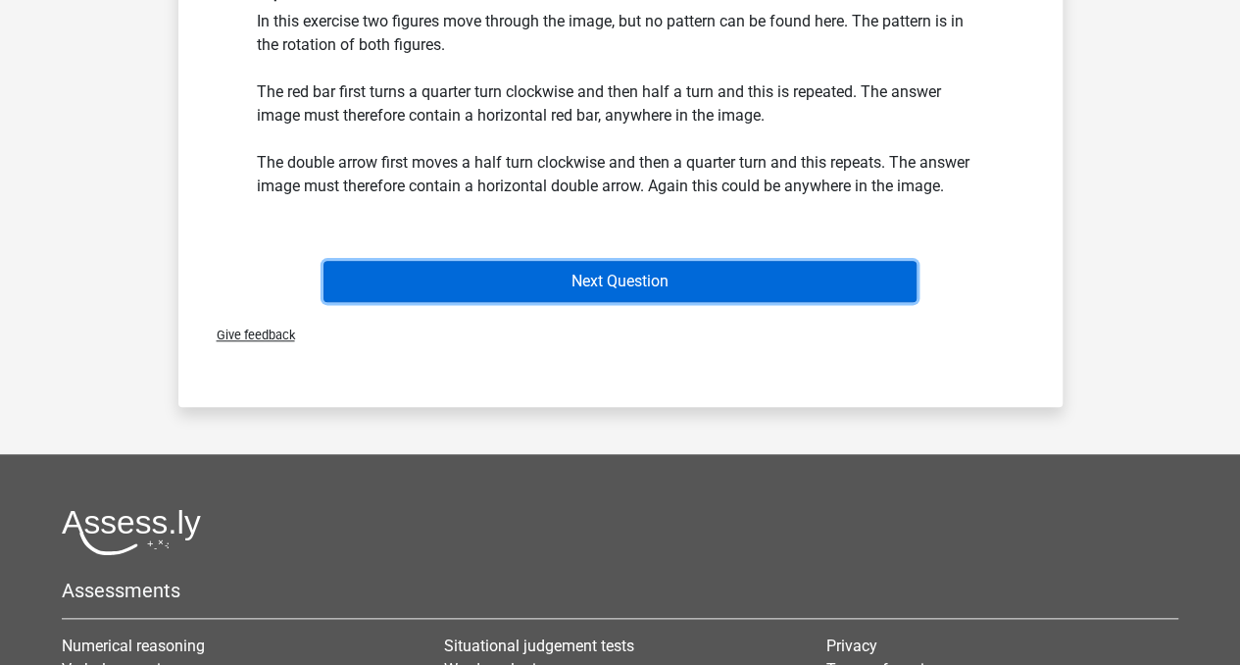
click at [846, 280] on button "Next Question" at bounding box center [620, 281] width 593 height 41
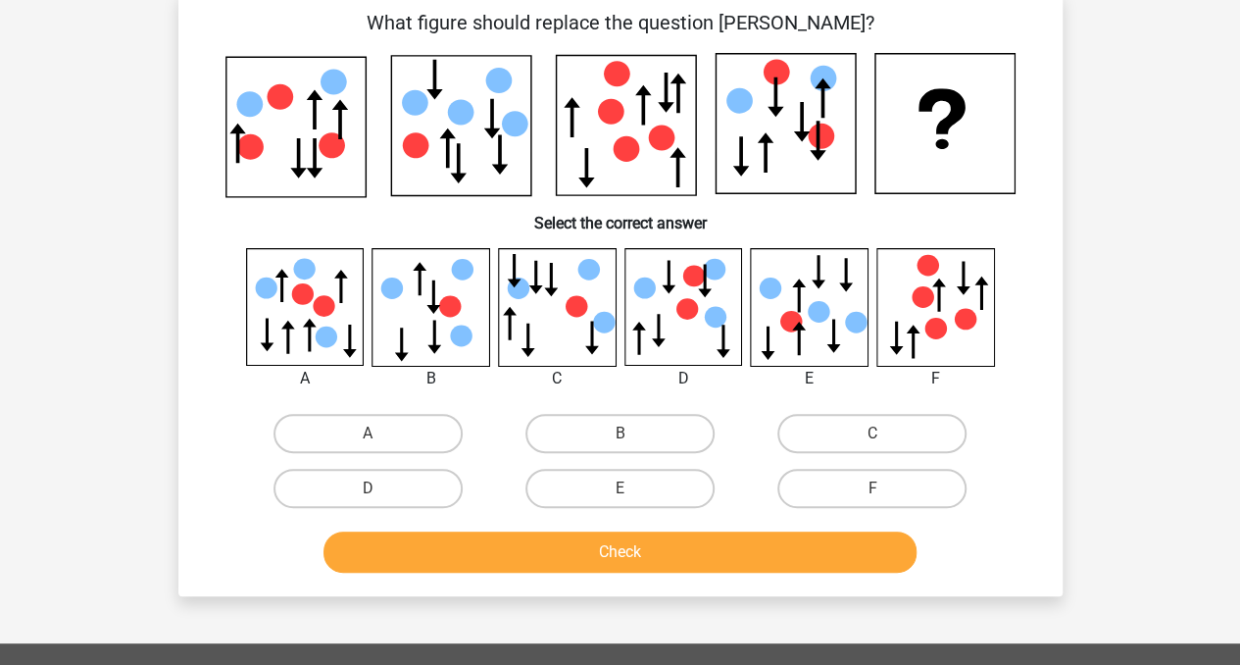
scroll to position [90, 0]
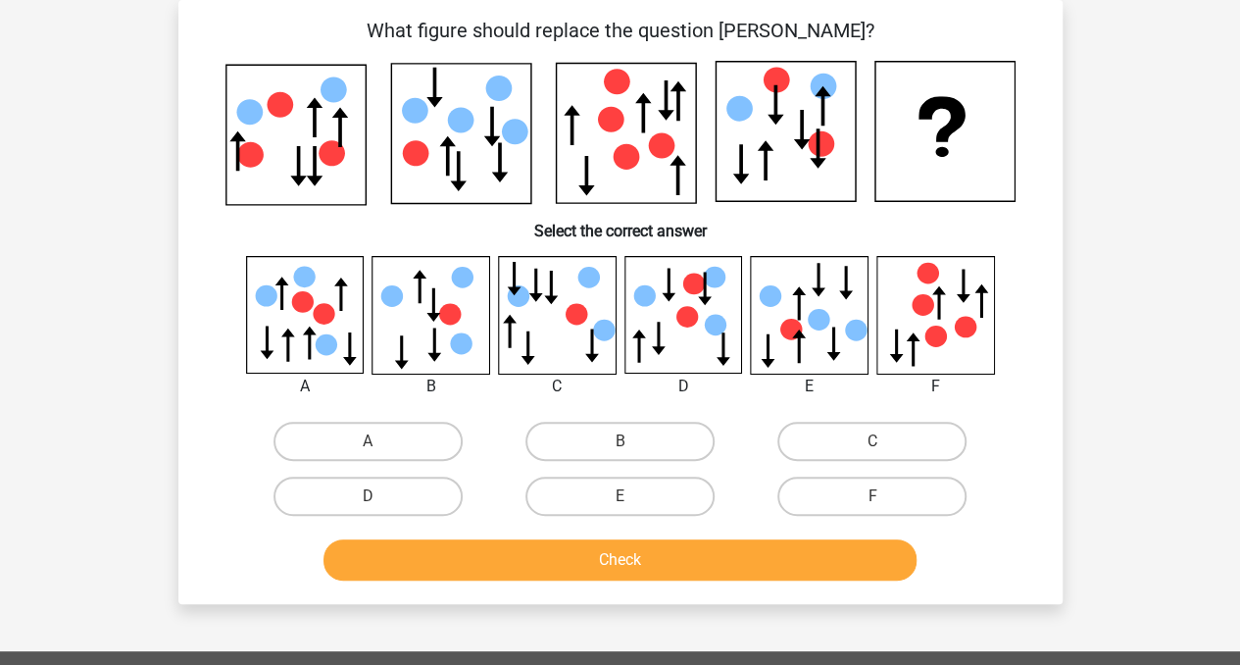
click at [671, 418] on div "B" at bounding box center [620, 441] width 252 height 55
click at [658, 441] on label "B" at bounding box center [620, 441] width 189 height 39
click at [632, 441] on input "B" at bounding box center [626, 447] width 13 height 13
radio input "true"
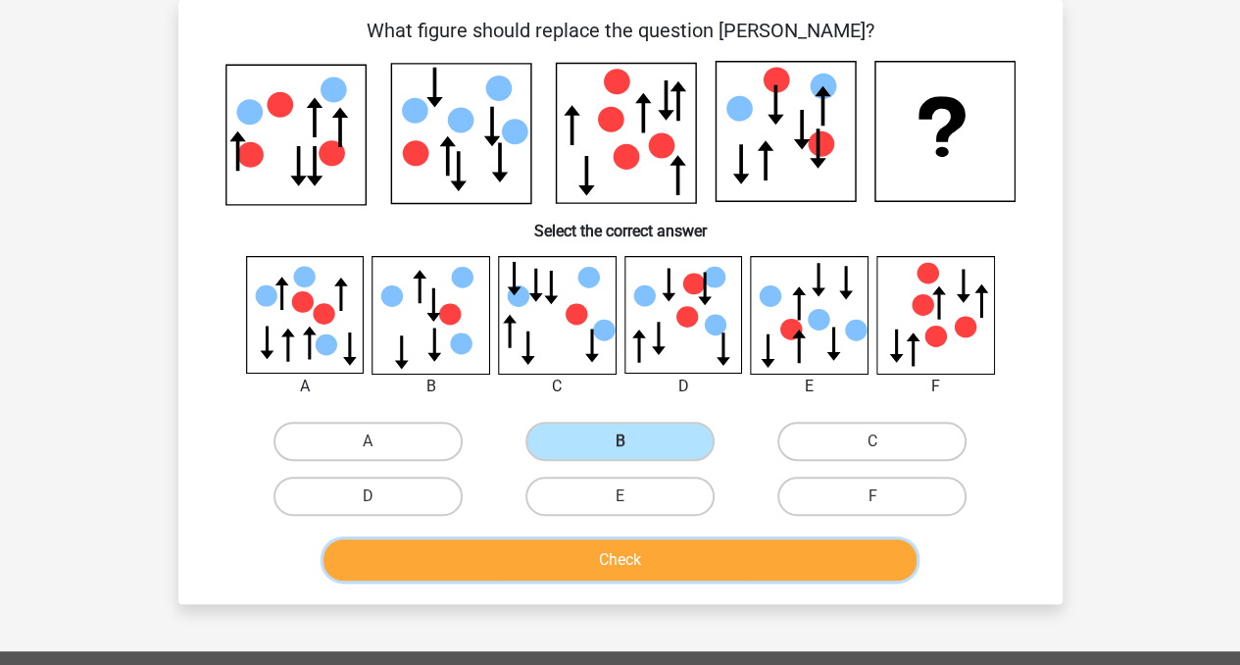
click at [635, 554] on button "Check" at bounding box center [620, 559] width 593 height 41
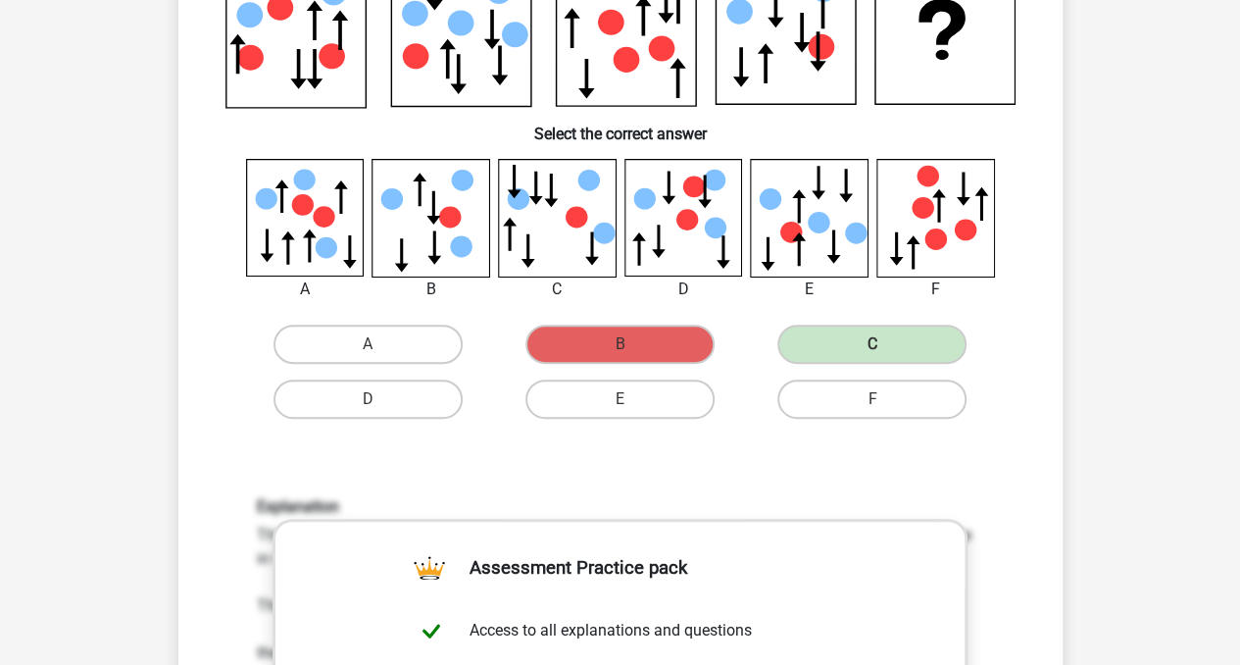
scroll to position [675, 0]
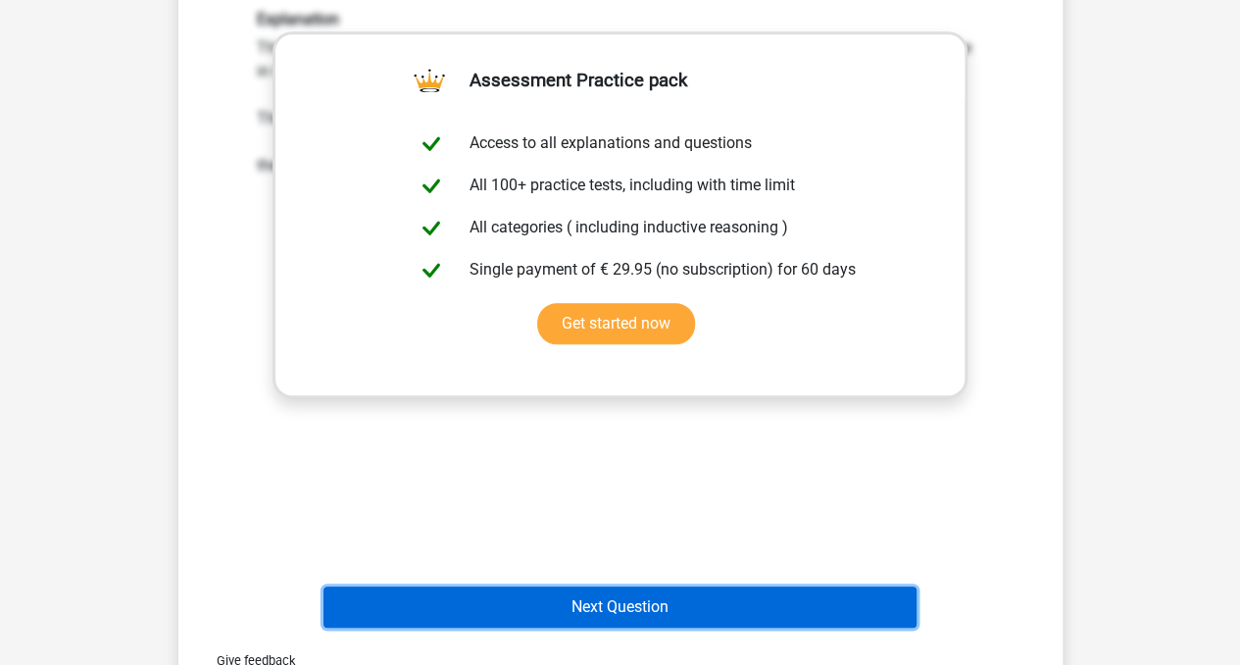
click at [713, 591] on button "Next Question" at bounding box center [620, 606] width 593 height 41
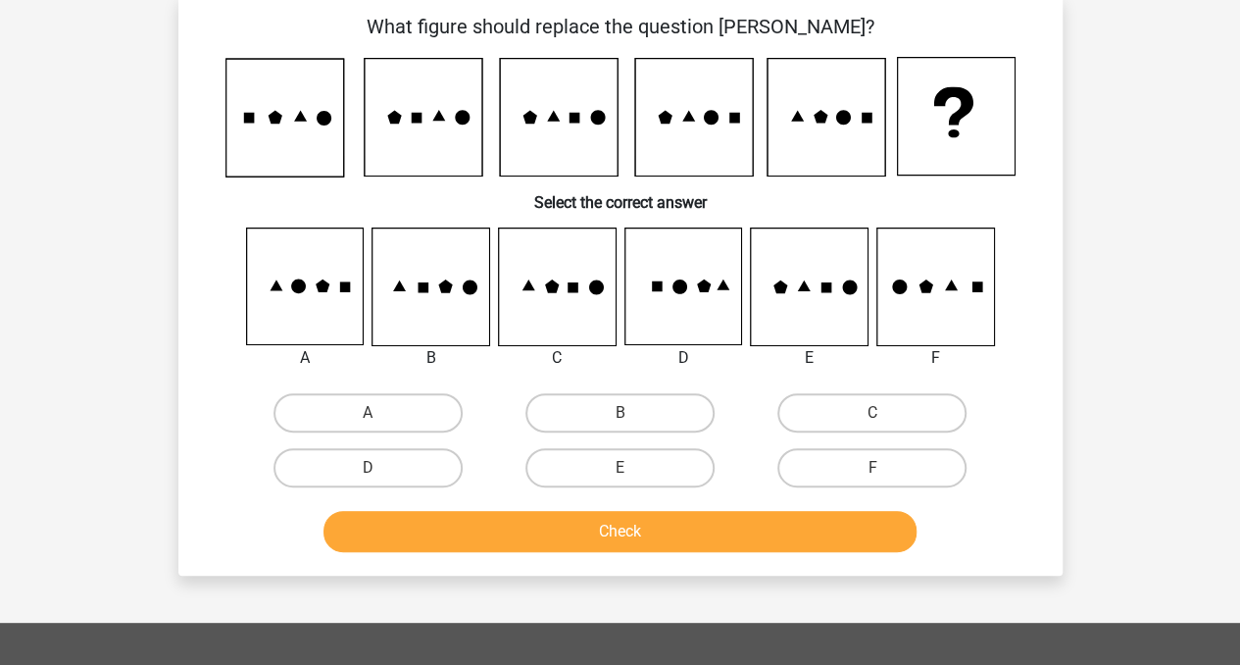
scroll to position [90, 0]
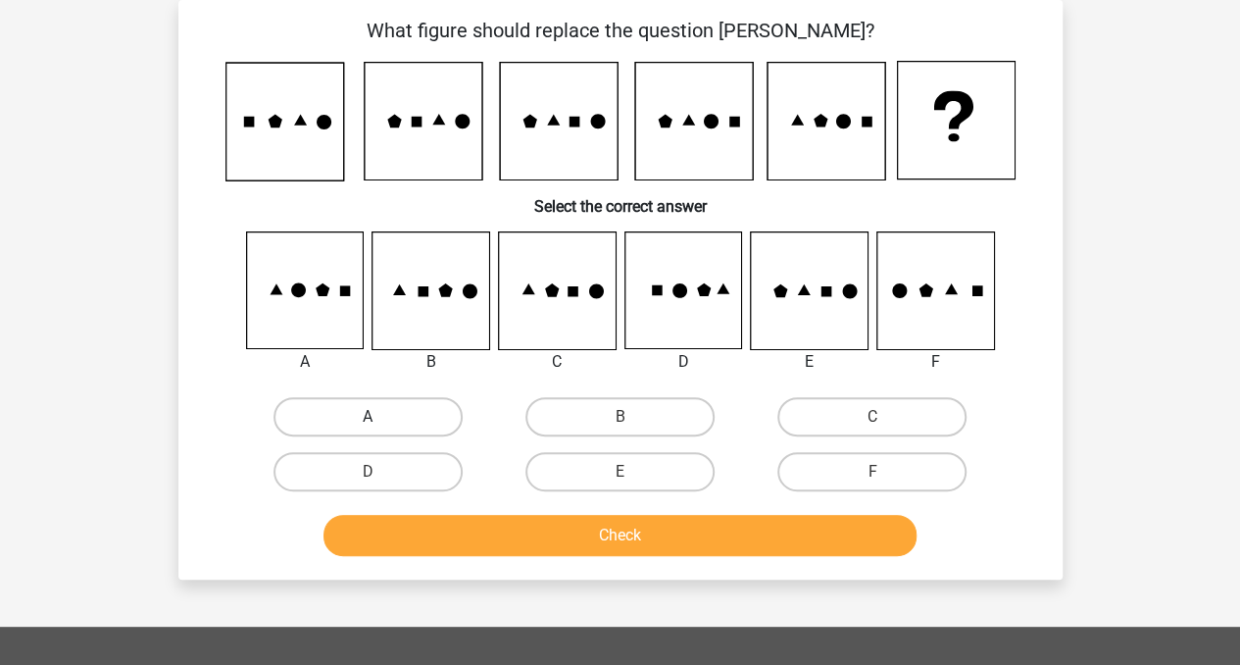
click at [380, 398] on label "A" at bounding box center [368, 416] width 189 height 39
click at [380, 417] on input "A" at bounding box center [374, 423] width 13 height 13
radio input "true"
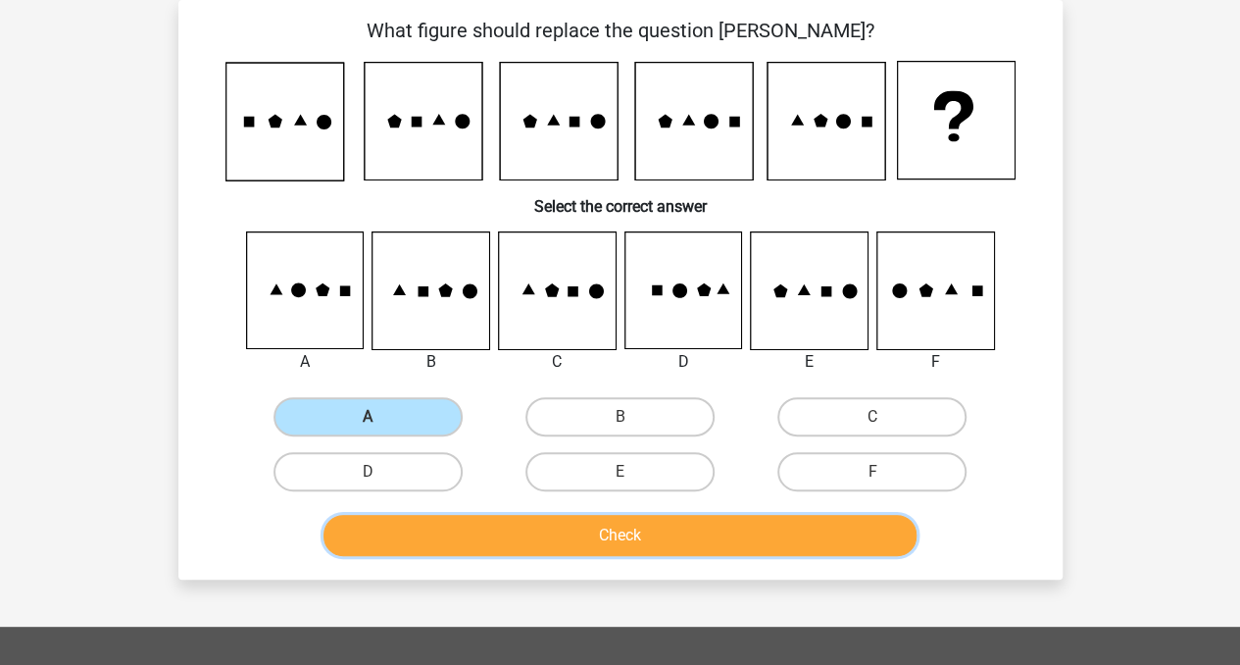
click at [446, 550] on button "Check" at bounding box center [620, 535] width 593 height 41
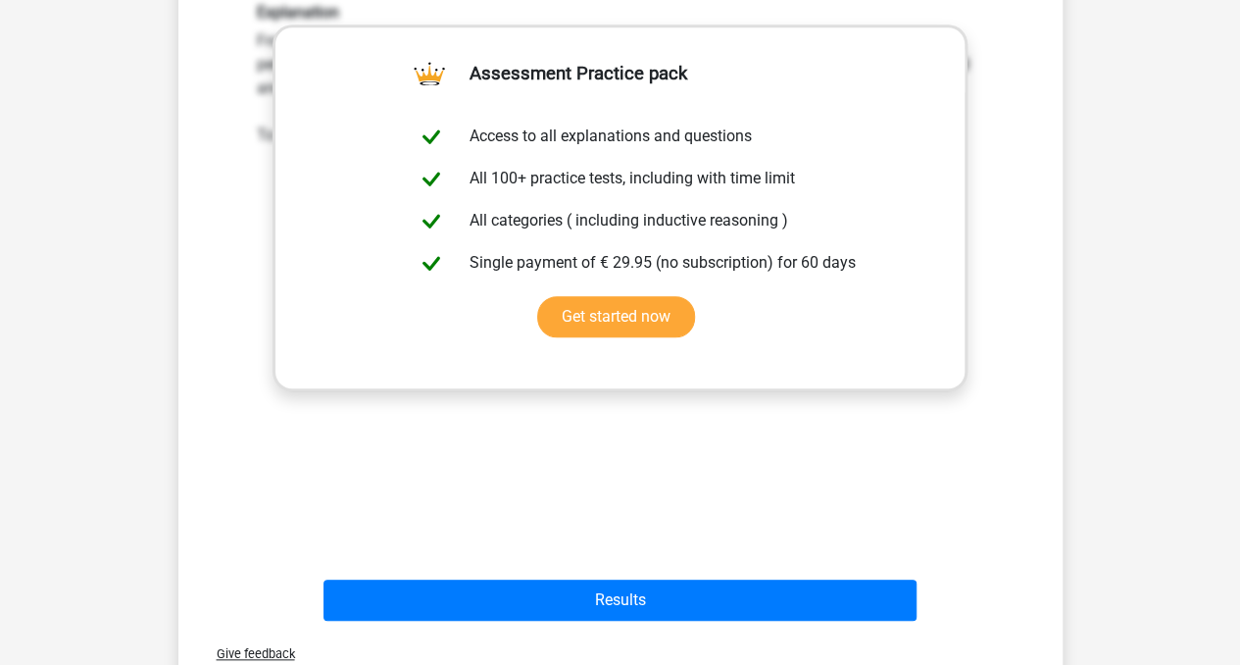
scroll to position [798, 0]
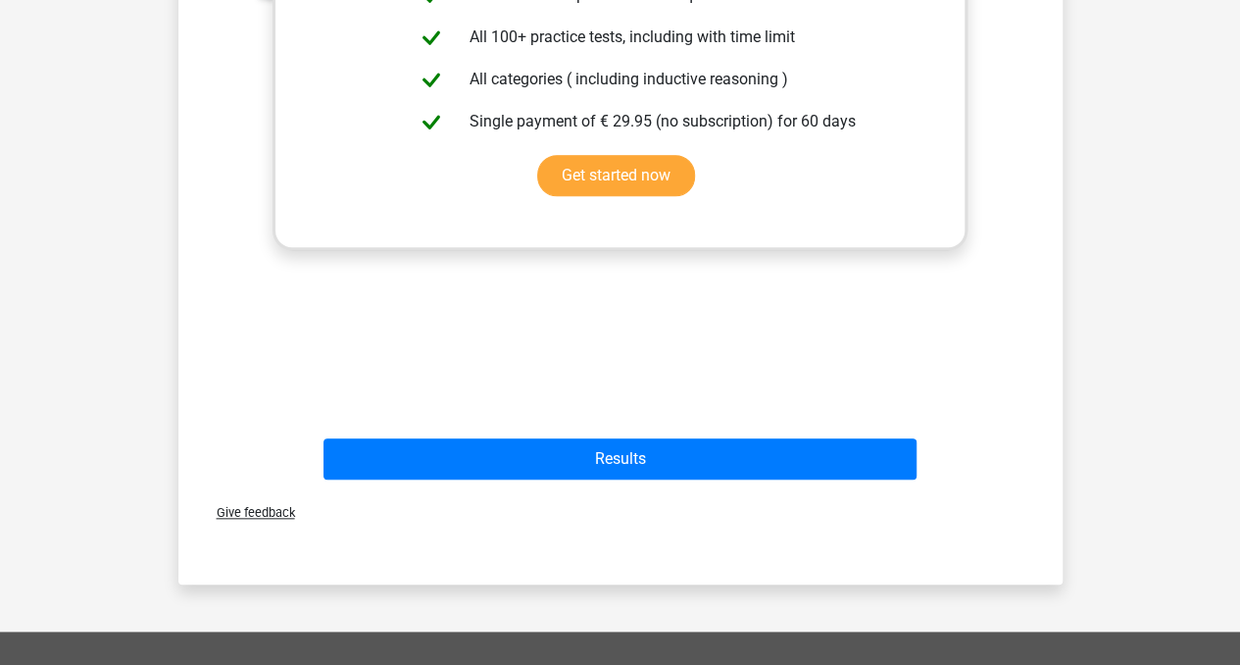
click at [845, 487] on div "Give feedback" at bounding box center [620, 512] width 869 height 50
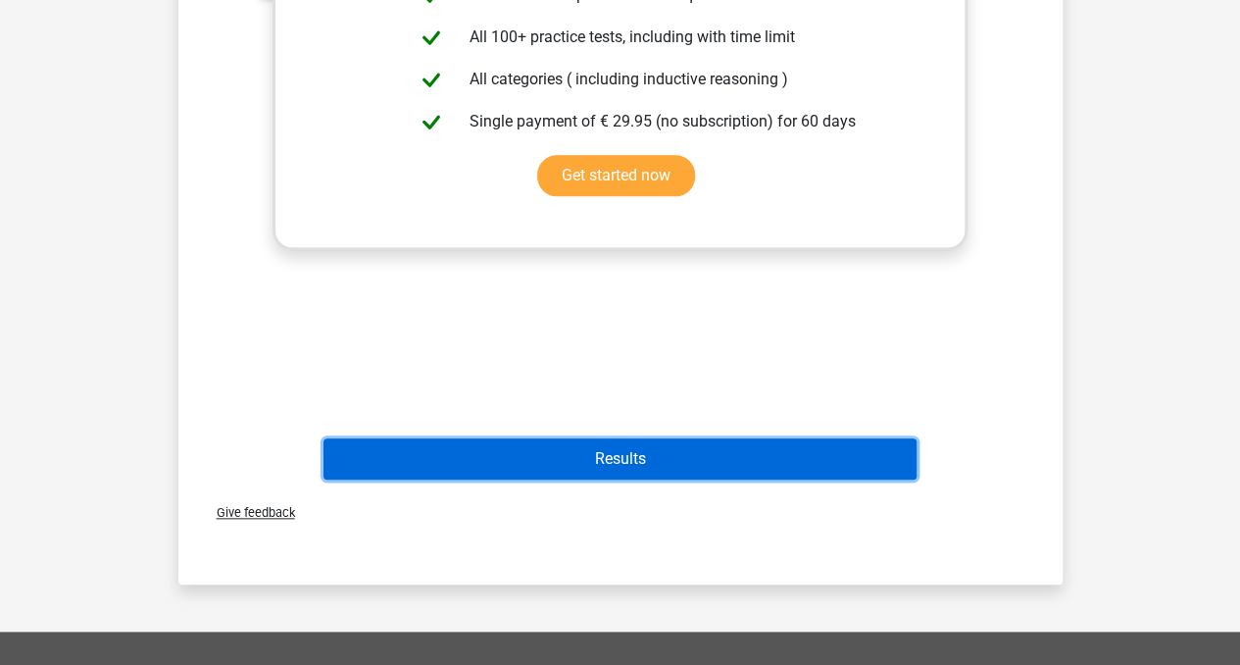
click at [810, 459] on button "Results" at bounding box center [620, 458] width 593 height 41
